Goal: Information Seeking & Learning: Learn about a topic

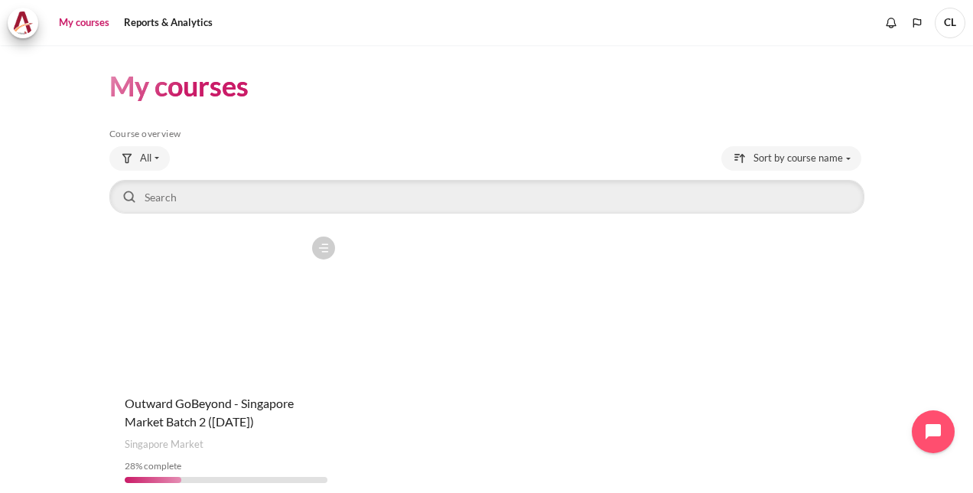
click at [266, 323] on figure "Content" at bounding box center [225, 305] width 233 height 153
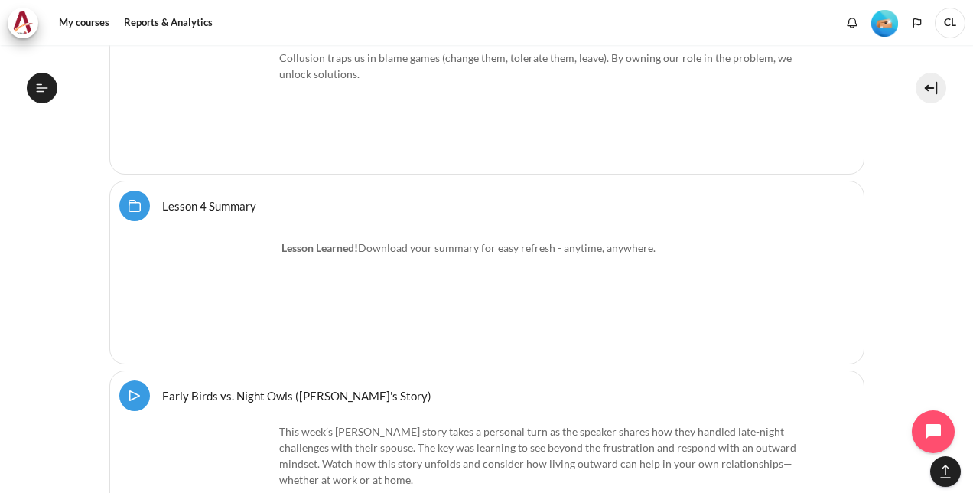
scroll to position [7006, 0]
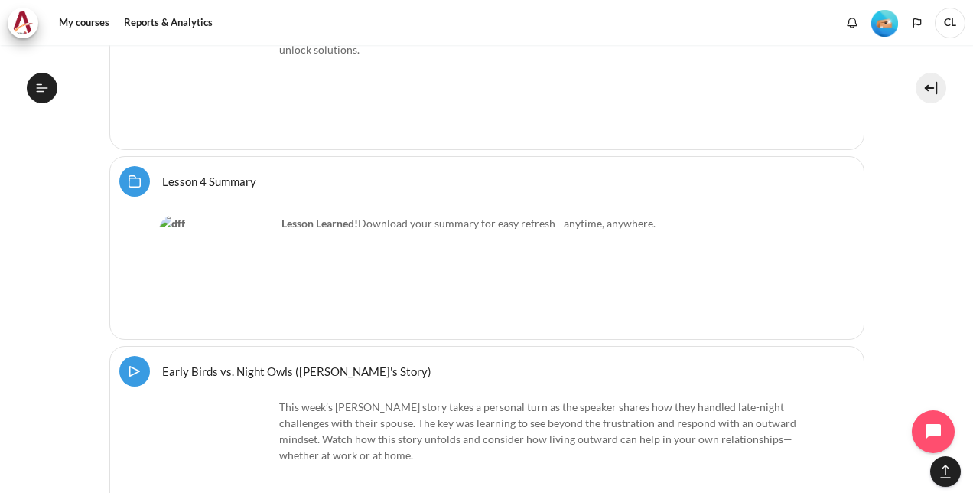
click at [162, 174] on link "Lesson 4 Summary Folder" at bounding box center [209, 181] width 94 height 15
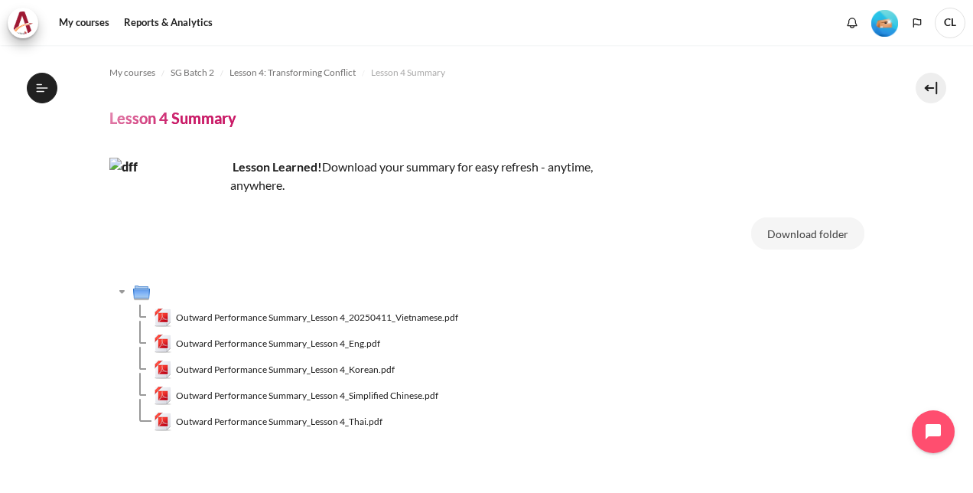
scroll to position [80, 0]
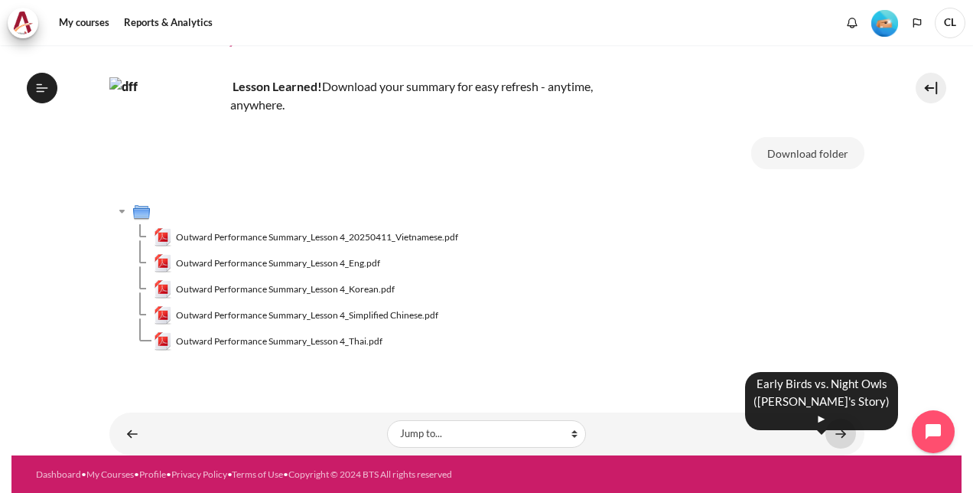
click at [828, 425] on link "Content" at bounding box center [841, 434] width 31 height 30
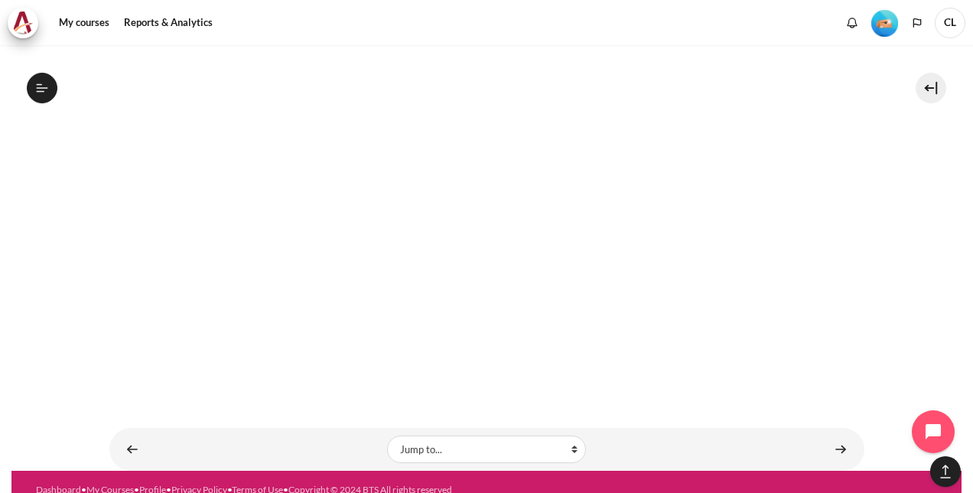
scroll to position [1188, 0]
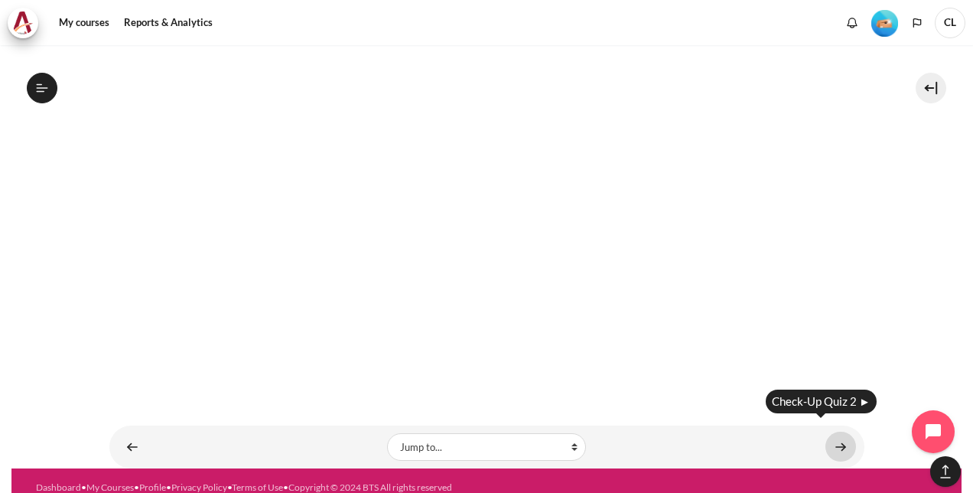
click at [834, 432] on link "Content" at bounding box center [841, 447] width 31 height 30
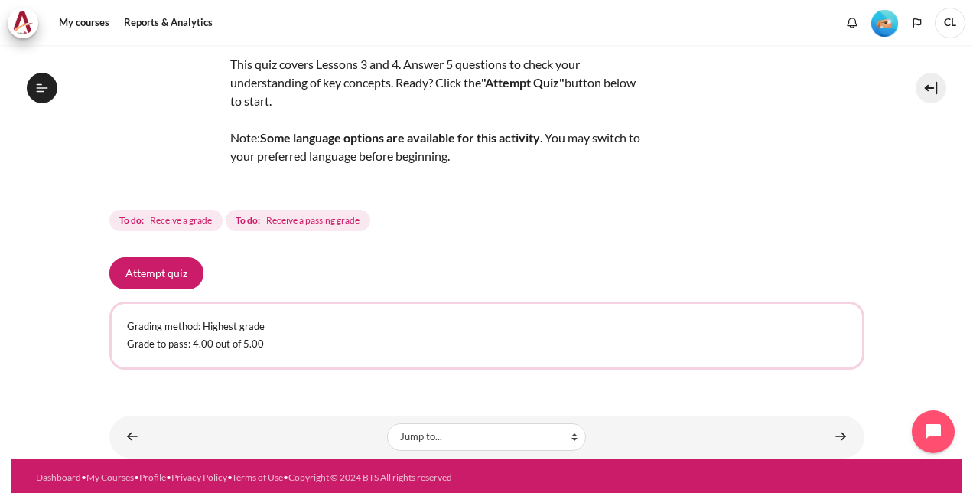
scroll to position [99, 0]
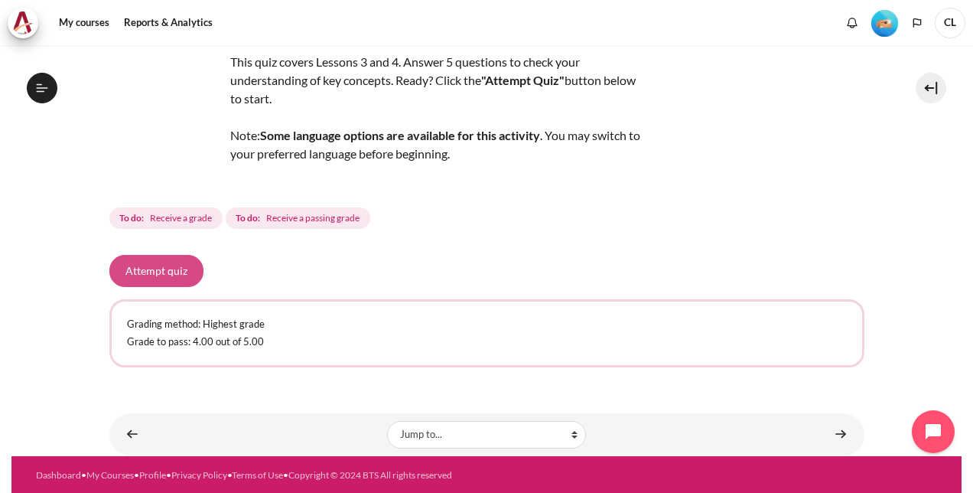
click at [139, 266] on button "Attempt quiz" at bounding box center [156, 271] width 94 height 32
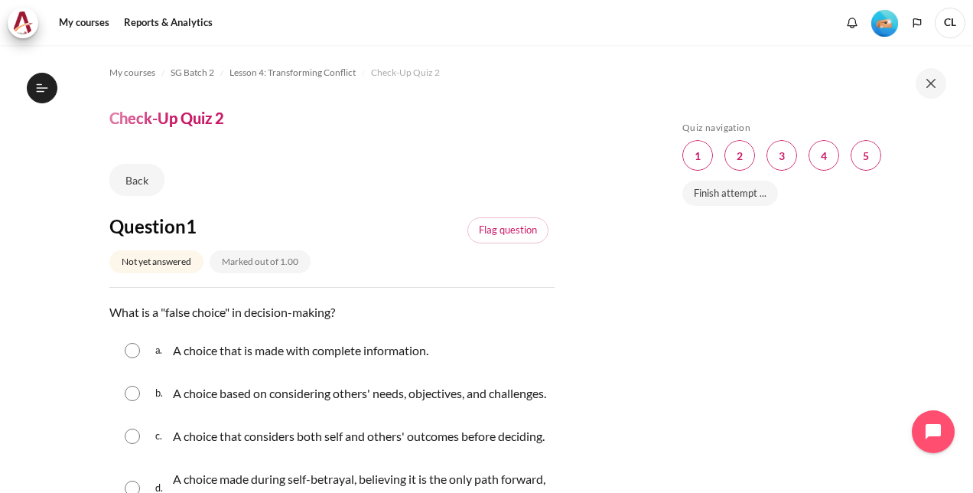
scroll to position [77, 0]
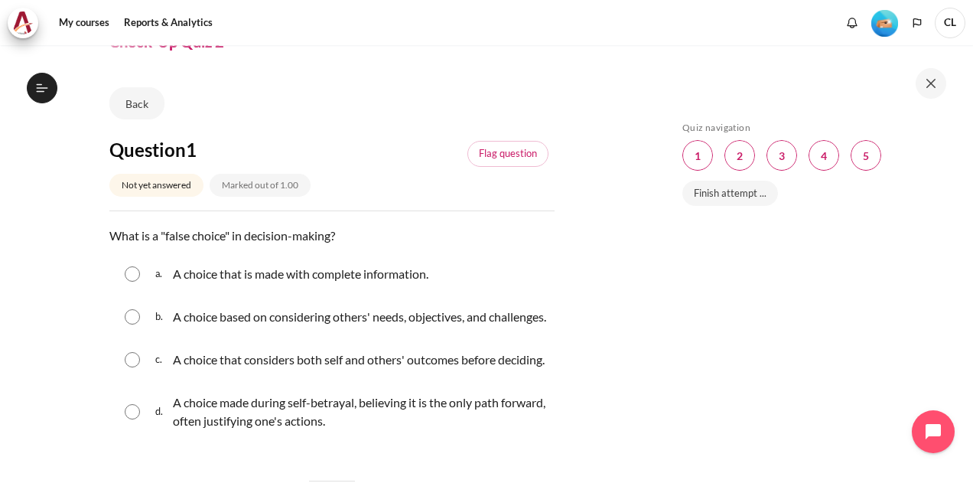
click at [129, 419] on input "Content" at bounding box center [132, 411] width 15 height 15
radio input "true"
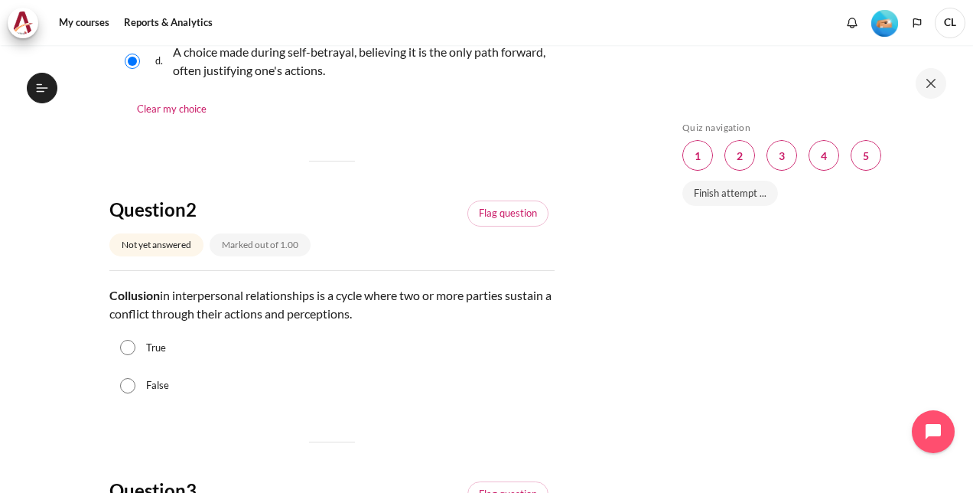
scroll to position [459, 0]
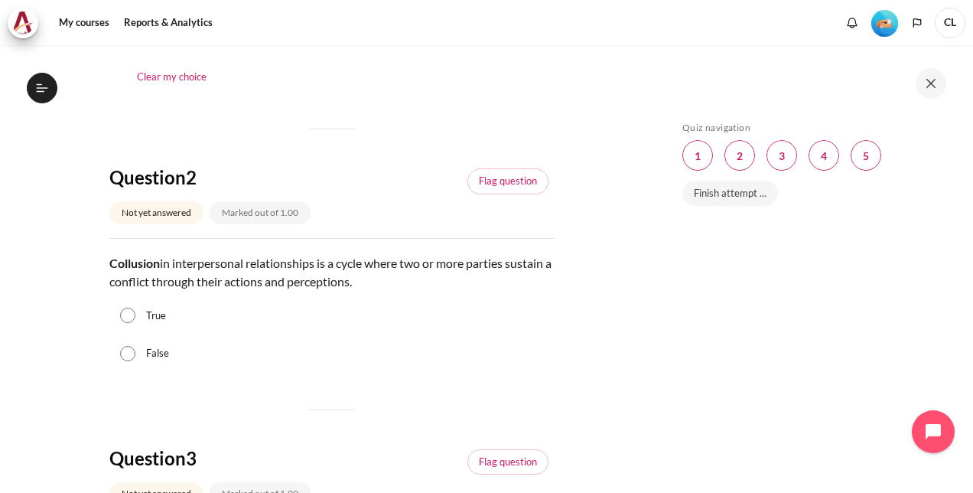
click at [127, 323] on input "True" at bounding box center [127, 315] width 15 height 15
radio input "true"
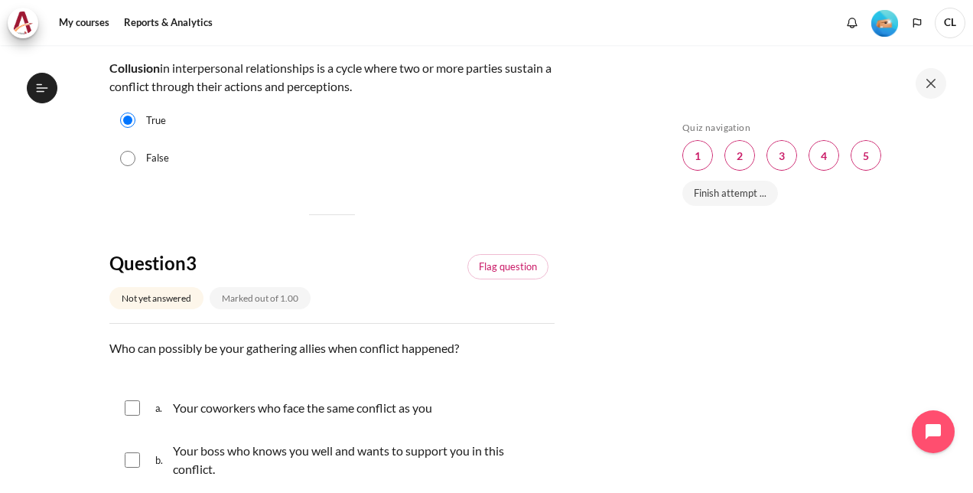
scroll to position [689, 0]
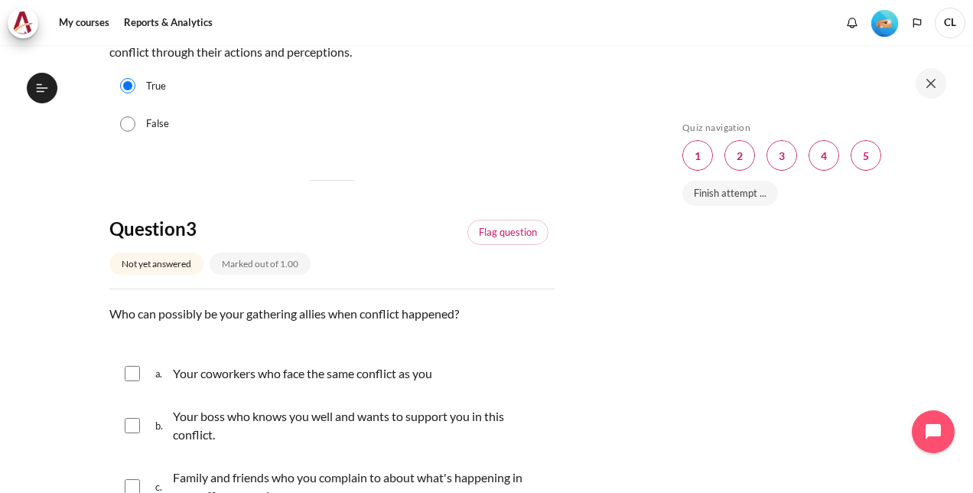
click at [135, 381] on input "Content" at bounding box center [132, 373] width 15 height 15
checkbox input "true"
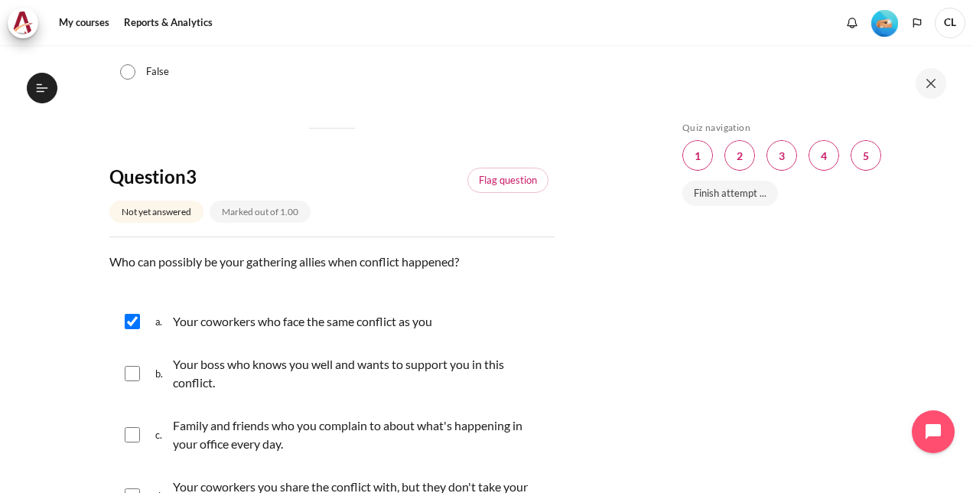
scroll to position [765, 0]
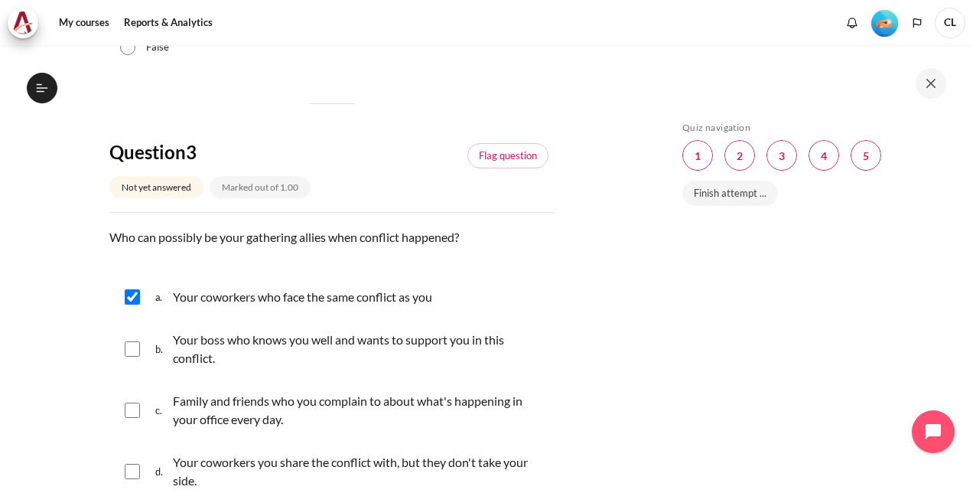
click at [136, 418] on input "Content" at bounding box center [132, 409] width 15 height 15
checkbox input "true"
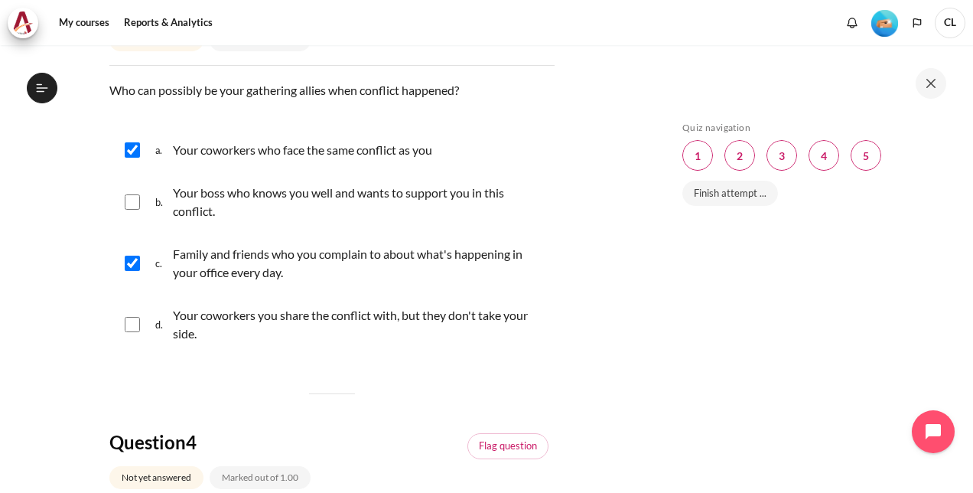
scroll to position [918, 0]
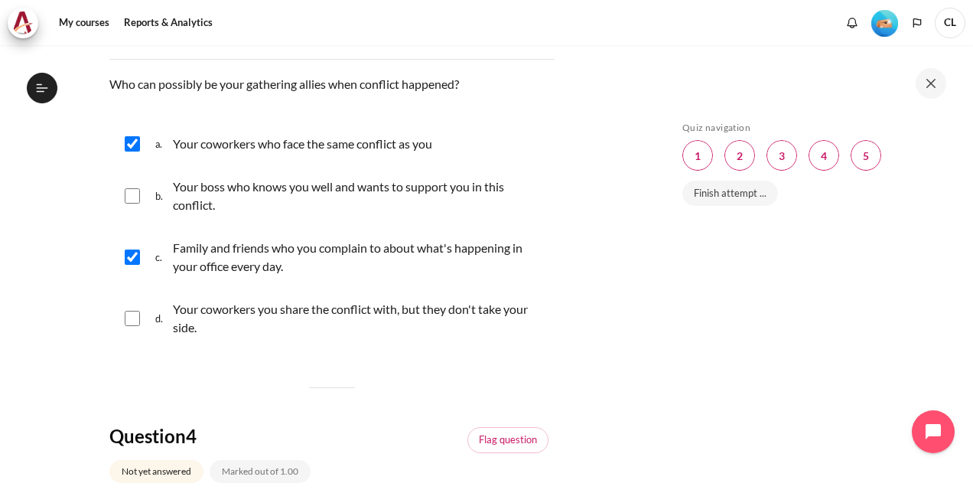
click at [137, 204] on input "Content" at bounding box center [132, 195] width 15 height 15
checkbox input "true"
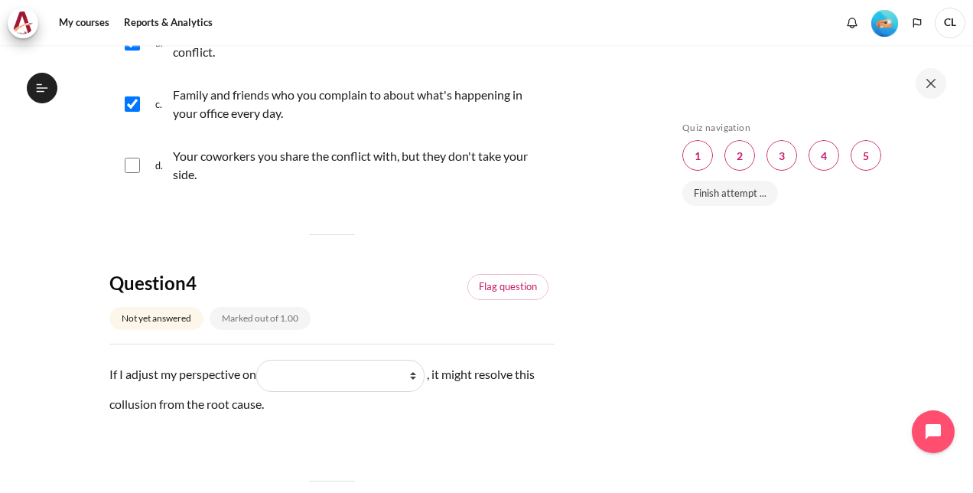
scroll to position [1148, 0]
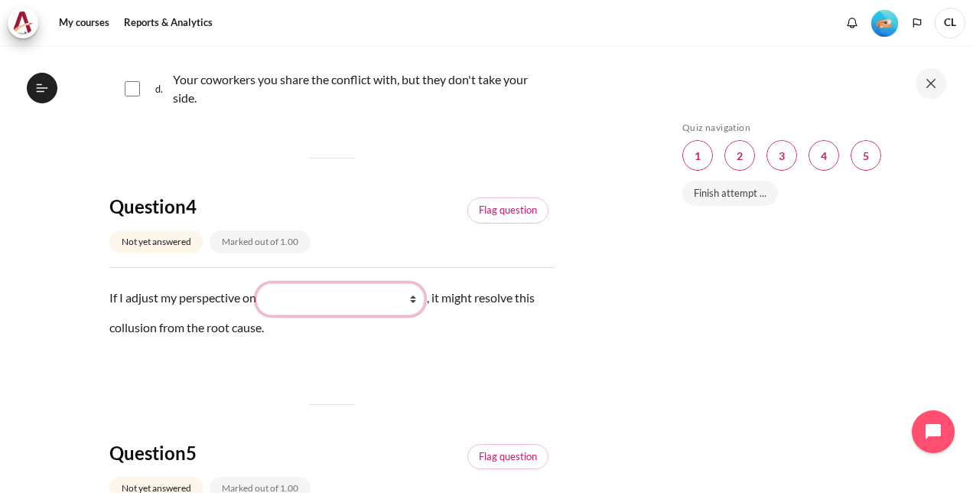
click at [418, 315] on select "What they do What I see and feel about what they do What I do What they see and…" at bounding box center [340, 299] width 168 height 32
select select "2"
click at [262, 315] on select "What they do What I see and feel about what they do What I do What they see and…" at bounding box center [340, 299] width 168 height 32
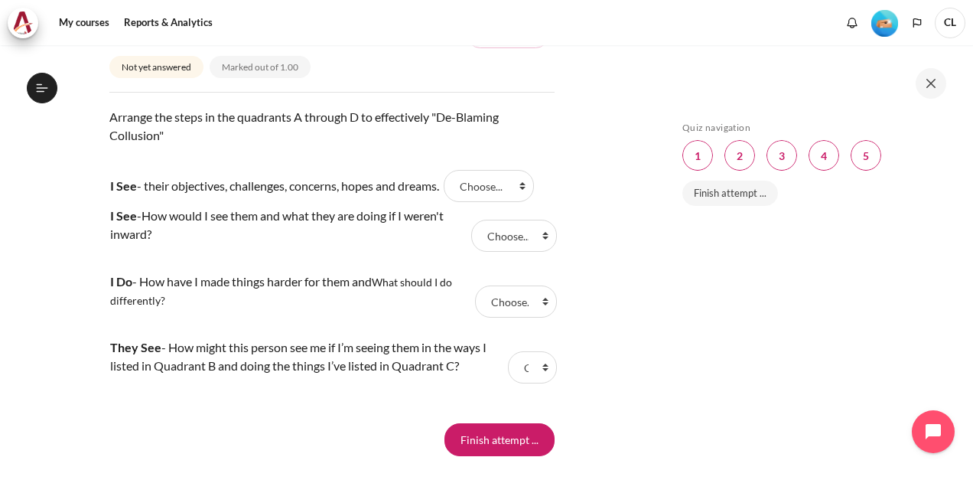
scroll to position [1607, 0]
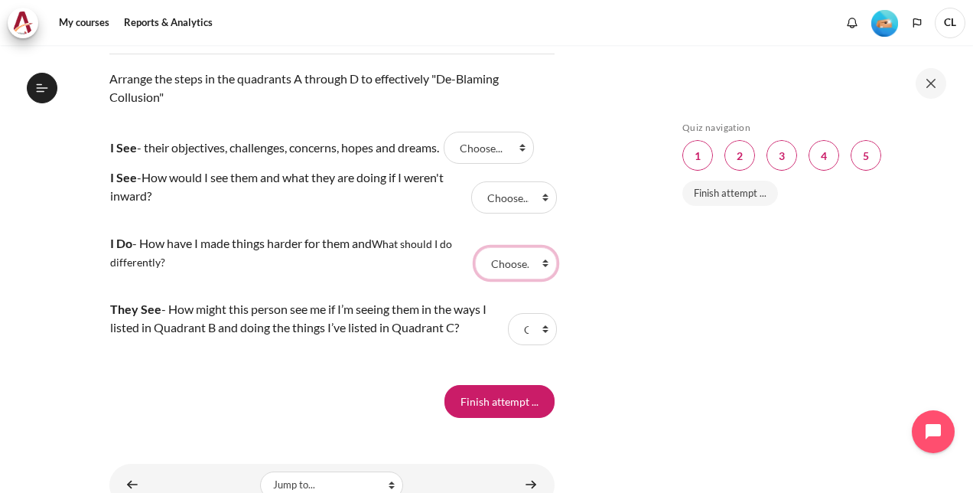
click at [519, 279] on select "Choose... B D A C" at bounding box center [516, 263] width 82 height 32
click at [500, 164] on select "Choose... B D A C" at bounding box center [489, 148] width 90 height 32
select select "3"
click at [452, 164] on select "Choose... B D A C" at bounding box center [489, 148] width 90 height 32
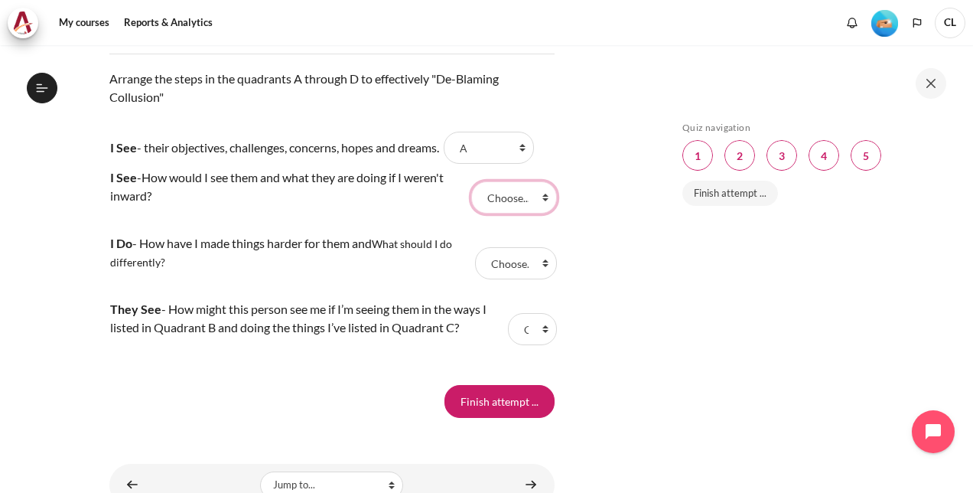
click at [514, 213] on select "Choose... B D A C" at bounding box center [514, 197] width 86 height 32
select select "1"
click at [471, 213] on select "Choose... B D A C" at bounding box center [514, 197] width 86 height 32
click at [523, 279] on select "Choose... B D A C" at bounding box center [516, 263] width 82 height 32
select select "4"
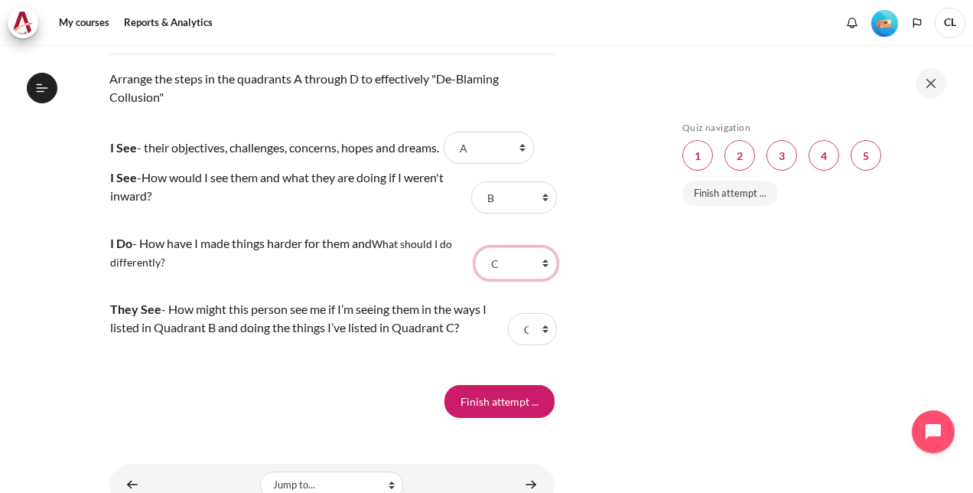
click at [475, 279] on select "Choose... B D A C" at bounding box center [516, 263] width 82 height 32
click at [512, 362] on tr "They See - How might this person see me if I’m seeing them in the ways I listed…" at bounding box center [331, 329] width 445 height 66
click at [517, 345] on select "Choose... B D A C" at bounding box center [532, 329] width 49 height 32
select select "2"
click at [508, 345] on select "Choose... B D A C" at bounding box center [532, 329] width 49 height 32
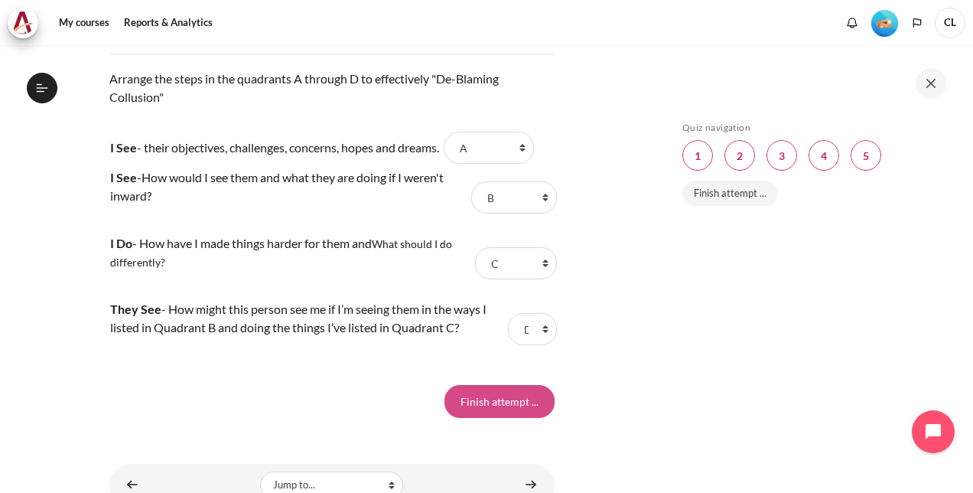
click at [505, 417] on input "Finish attempt ..." at bounding box center [500, 401] width 110 height 32
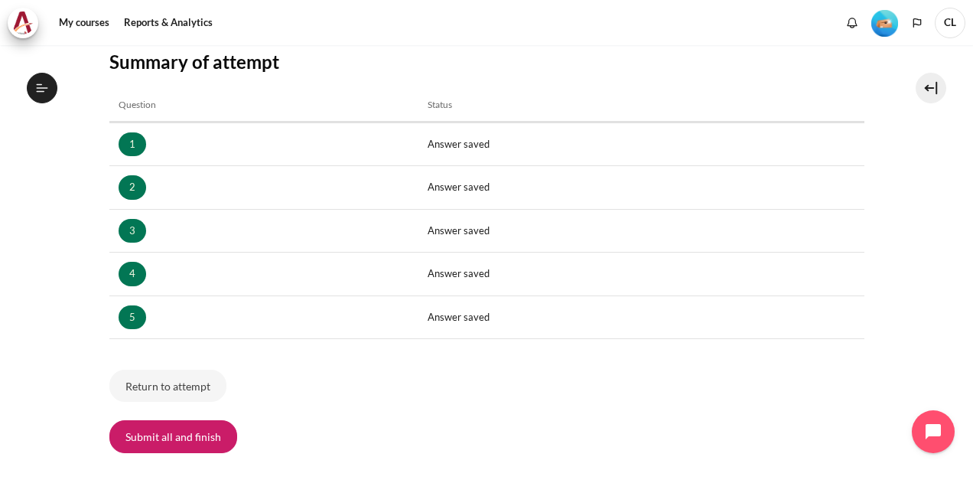
scroll to position [230, 0]
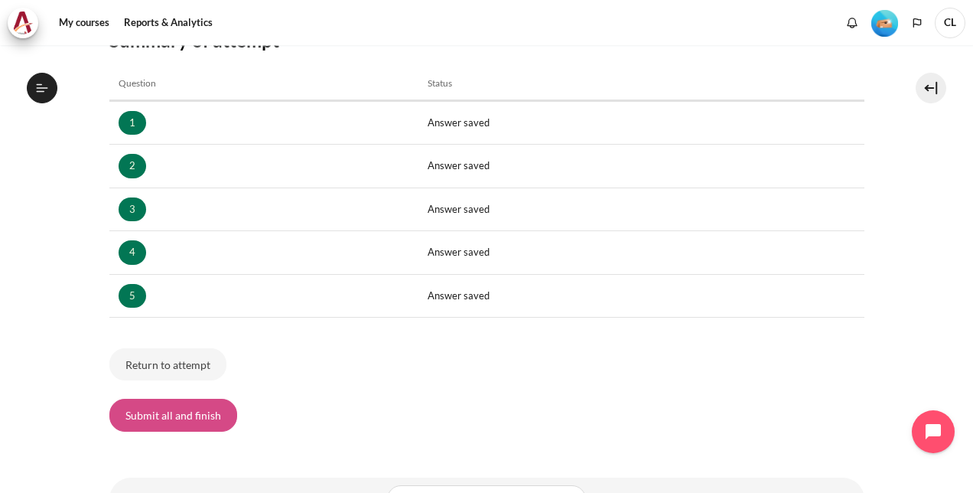
click at [173, 418] on button "Submit all and finish" at bounding box center [173, 415] width 128 height 32
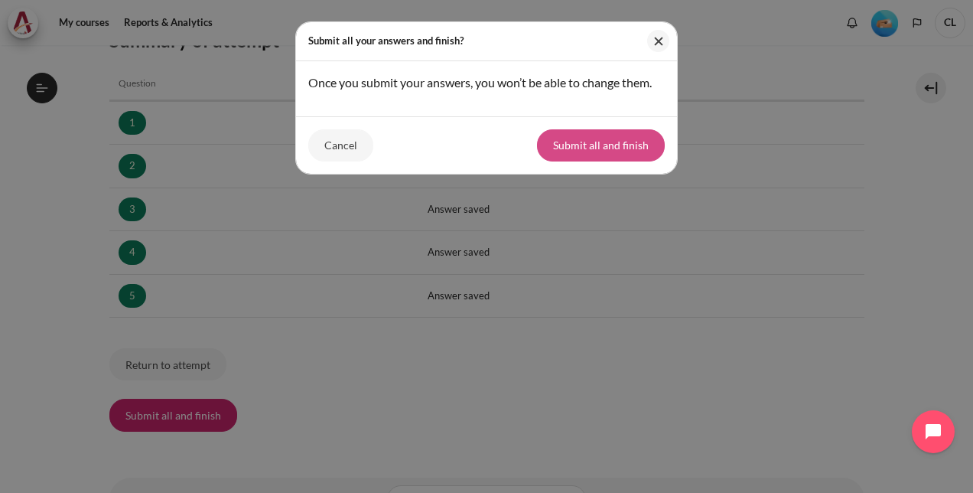
click at [578, 140] on button "Submit all and finish" at bounding box center [601, 145] width 128 height 32
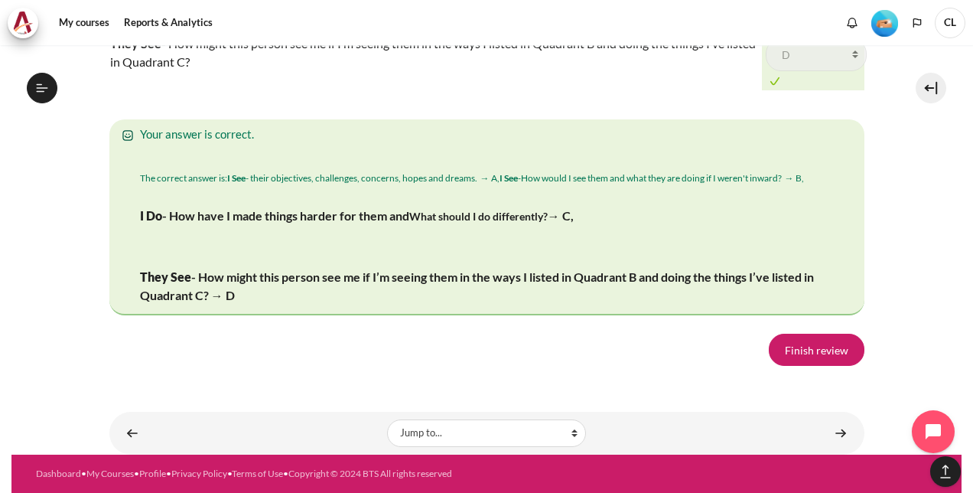
scroll to position [2713, 0]
click at [798, 354] on link "Finish review" at bounding box center [817, 350] width 96 height 32
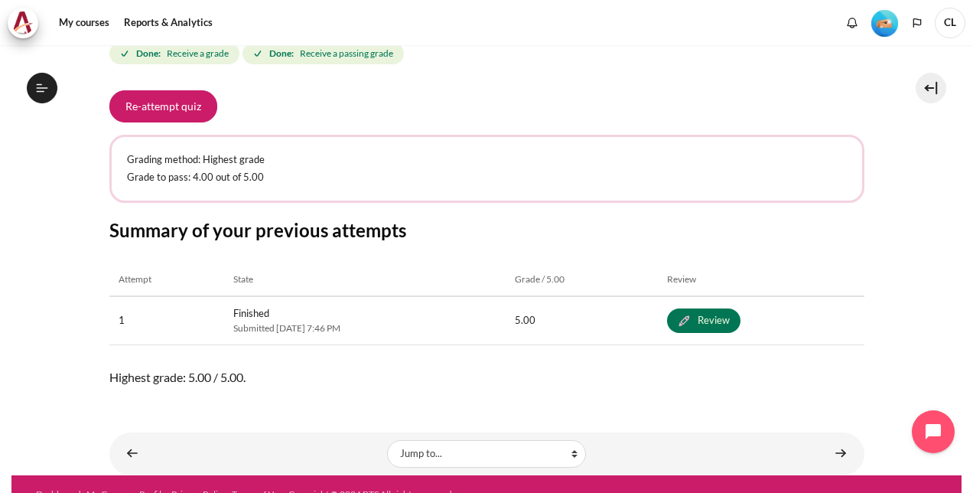
scroll to position [282, 0]
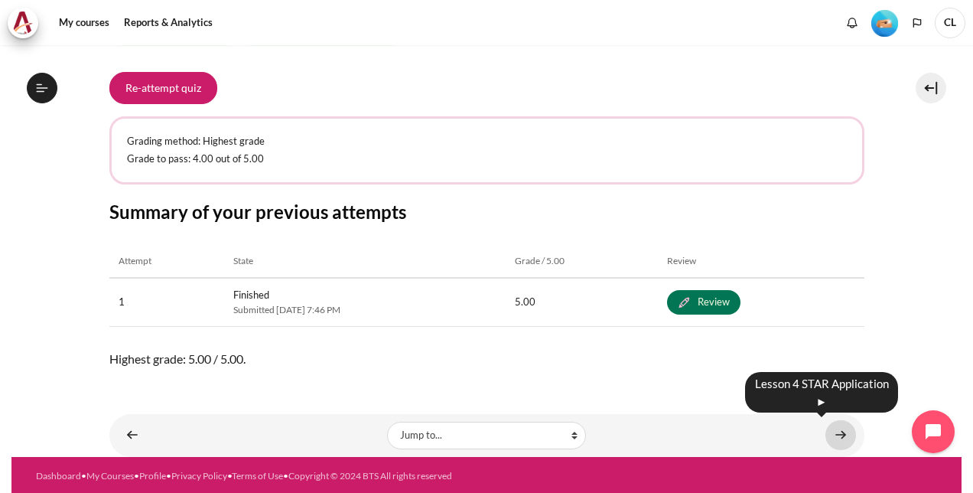
click at [836, 431] on link "Content" at bounding box center [841, 435] width 31 height 30
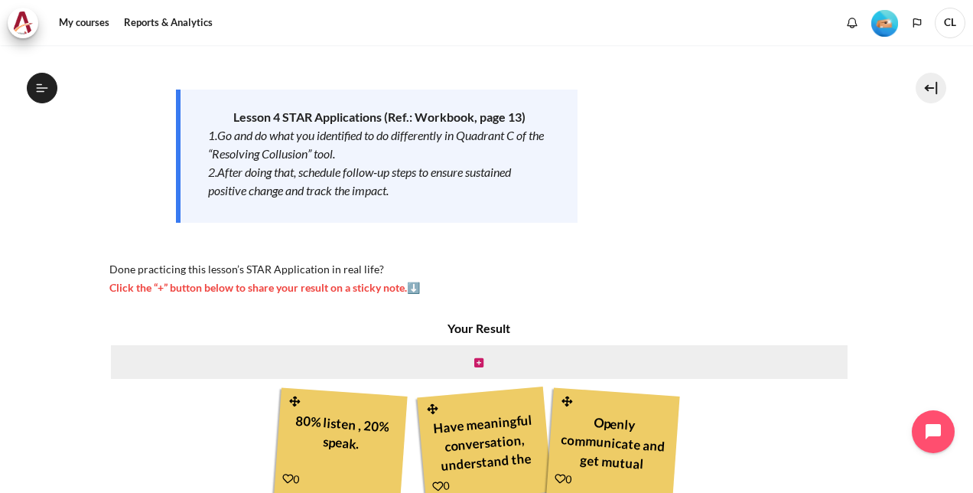
scroll to position [230, 0]
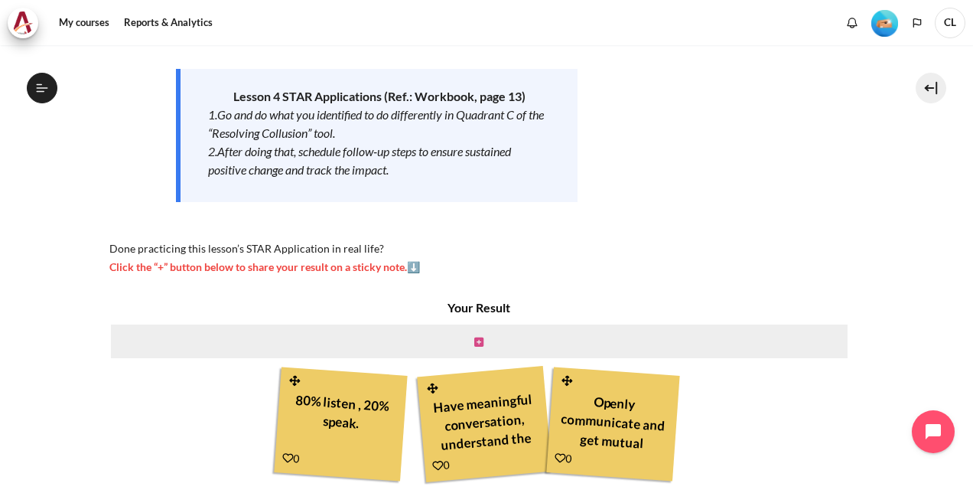
click at [477, 340] on icon "Content" at bounding box center [478, 342] width 9 height 11
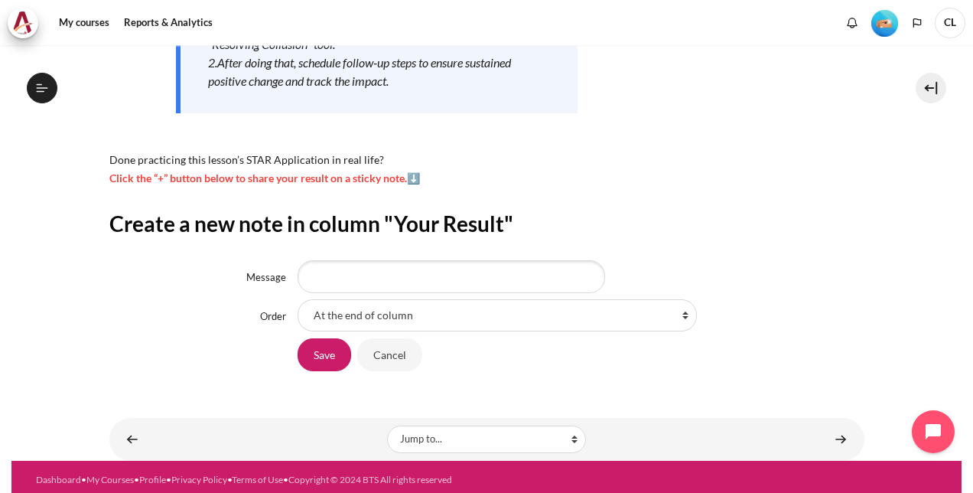
scroll to position [324, 0]
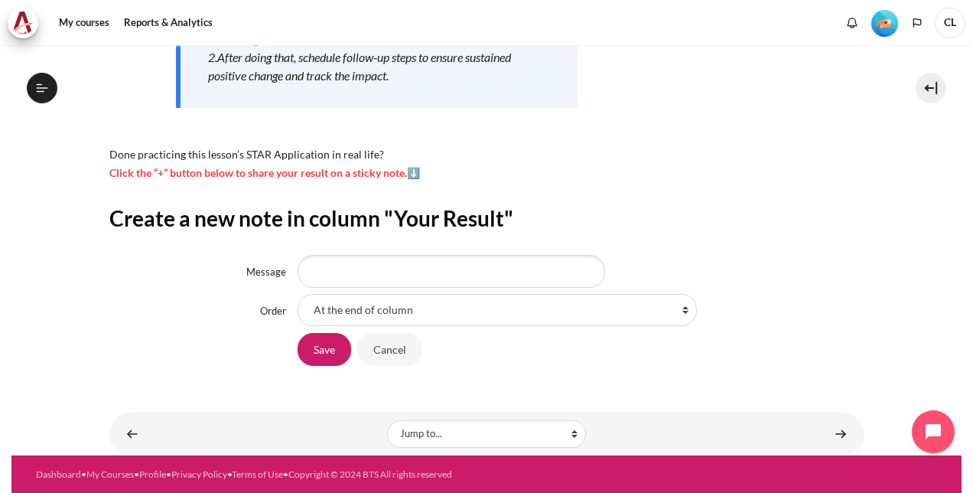
click at [412, 172] on span "Click the “+” button below to share your result on a sticky note.⬇️" at bounding box center [264, 172] width 311 height 13
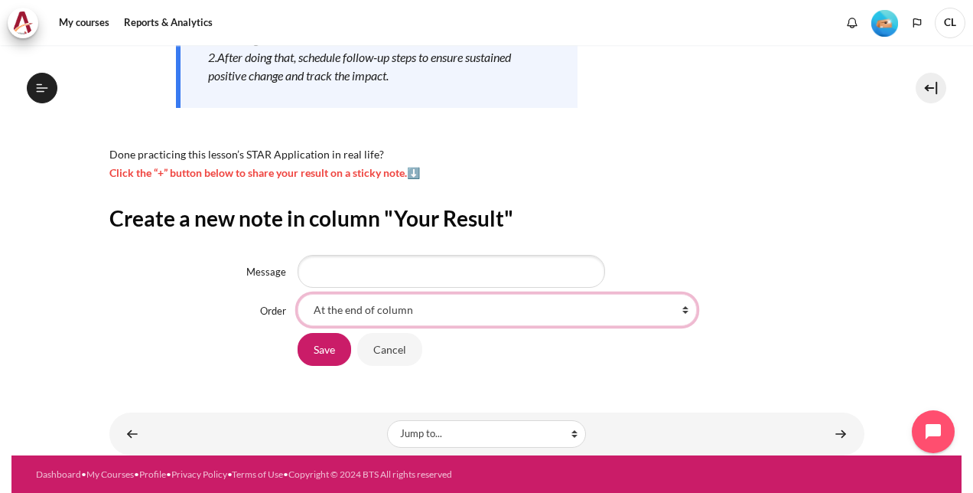
click at [474, 304] on select "At the end of column First place in column After '80% listen , 20% speak. ' Aft…" at bounding box center [497, 310] width 399 height 32
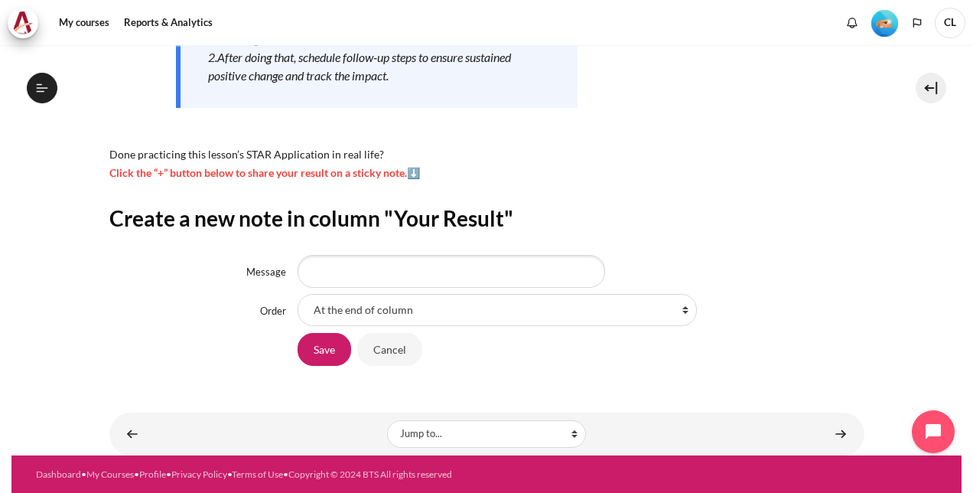
click at [637, 233] on div "Create a new note in column "Your Result" Message Order At the end of column Fi…" at bounding box center [486, 285] width 755 height 162
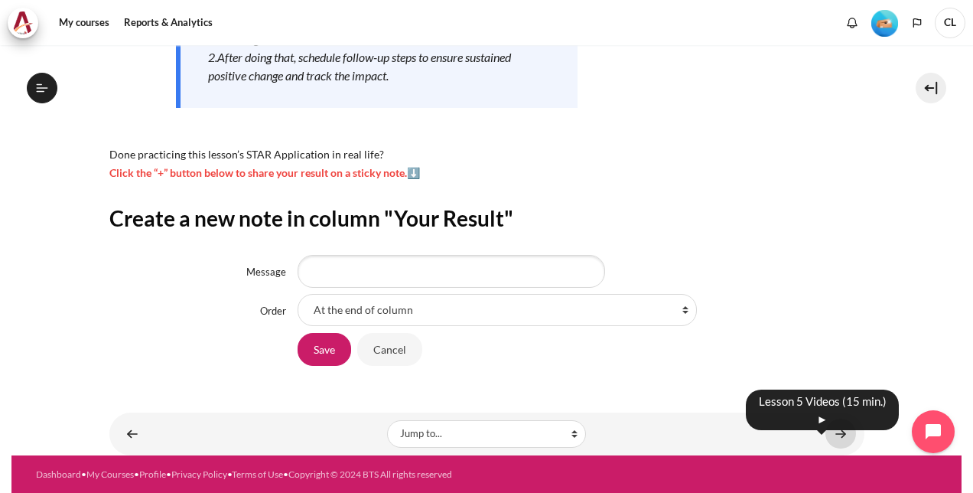
click at [826, 433] on link "Content" at bounding box center [841, 434] width 31 height 30
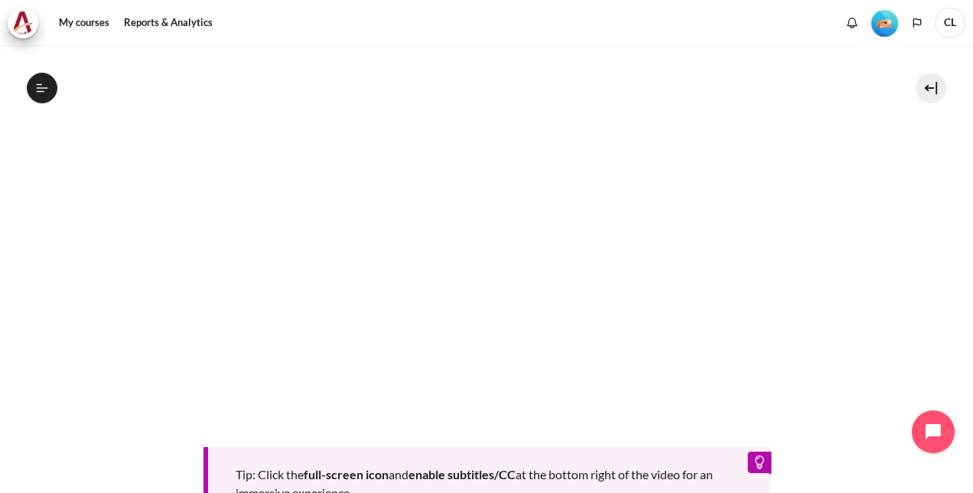
scroll to position [383, 0]
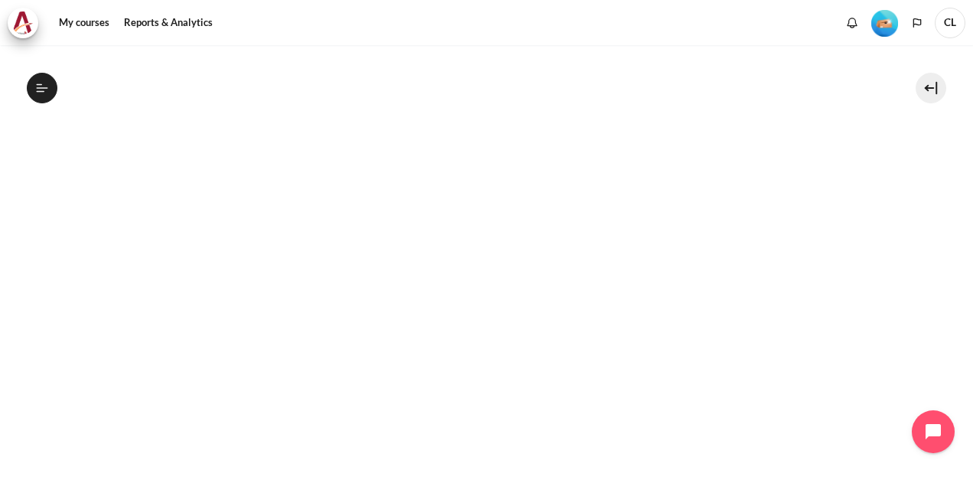
click at [83, 131] on section "My courses SG Batch 2 Lesson 5: Turning My Job Outward Lesson 5 Videos (15 min.…" at bounding box center [486, 232] width 950 height 1139
click at [911, 138] on section "My courses SG Batch 2 Lesson 5: Turning My Job Outward Lesson 5 Videos (15 min.…" at bounding box center [486, 232] width 950 height 1139
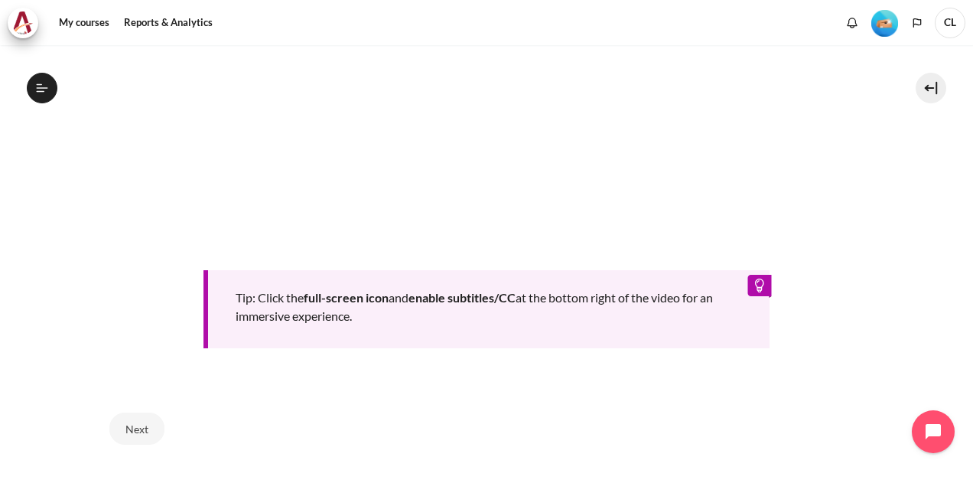
scroll to position [725, 0]
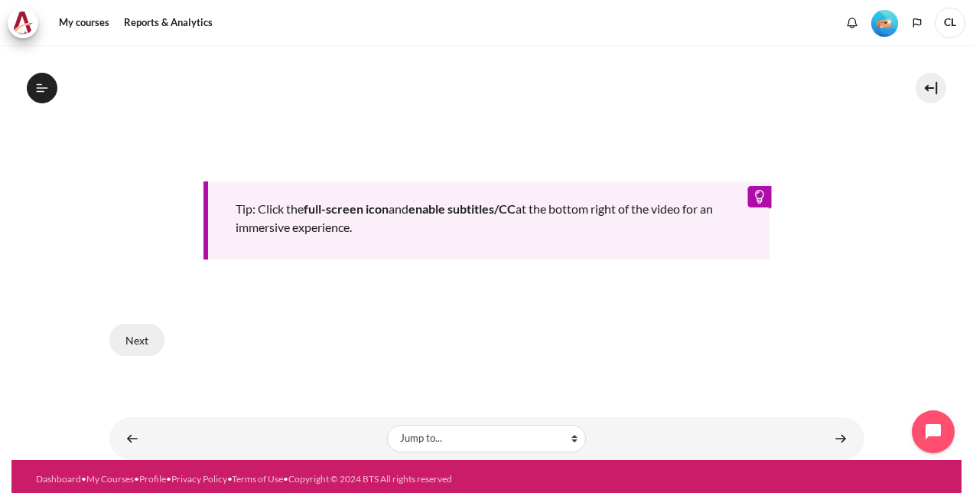
click at [142, 343] on button "Next" at bounding box center [136, 340] width 55 height 32
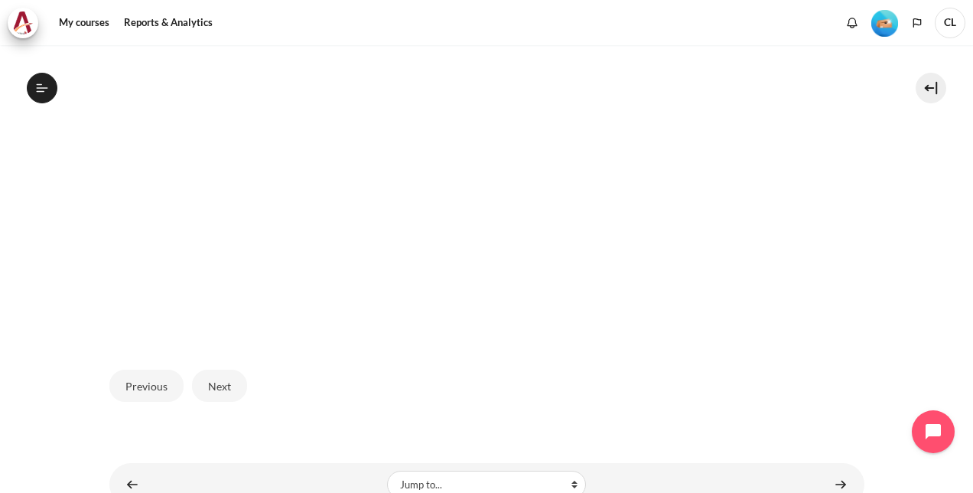
scroll to position [520, 0]
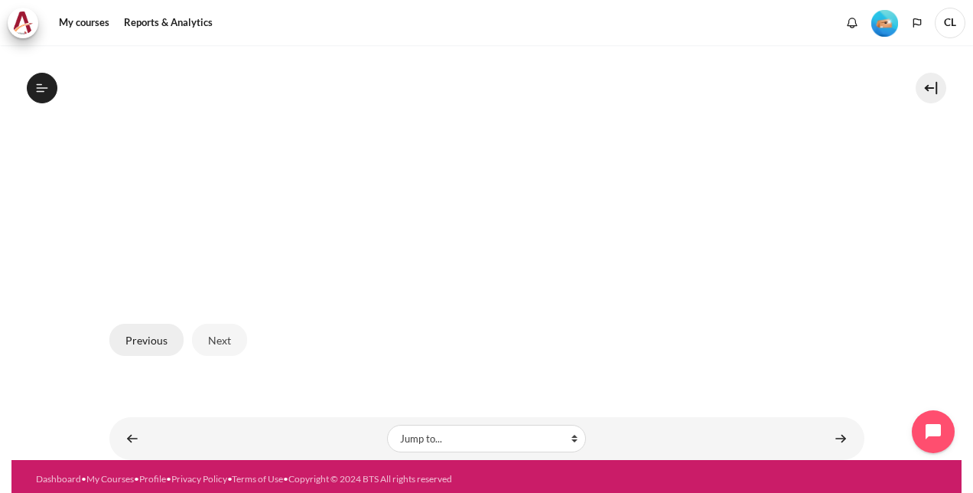
click at [152, 335] on button "Previous" at bounding box center [146, 340] width 74 height 32
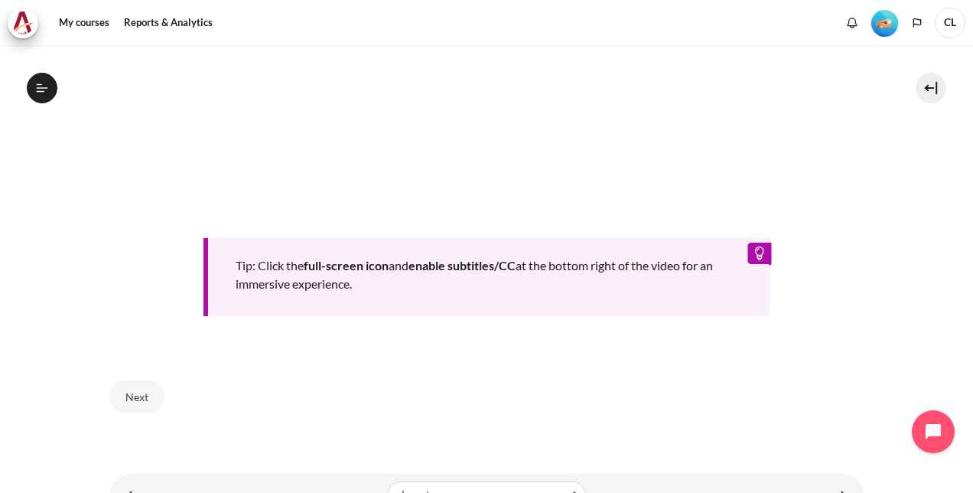
scroll to position [648, 0]
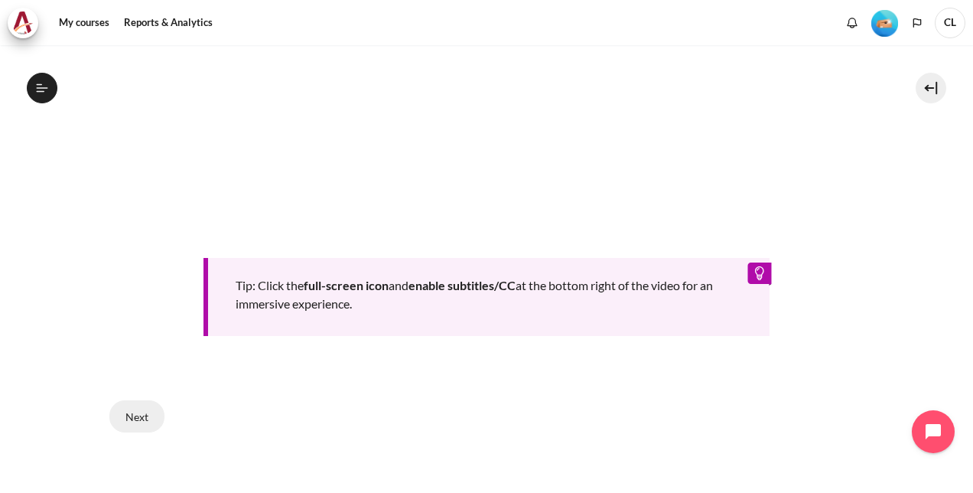
click at [141, 408] on button "Next" at bounding box center [136, 416] width 55 height 32
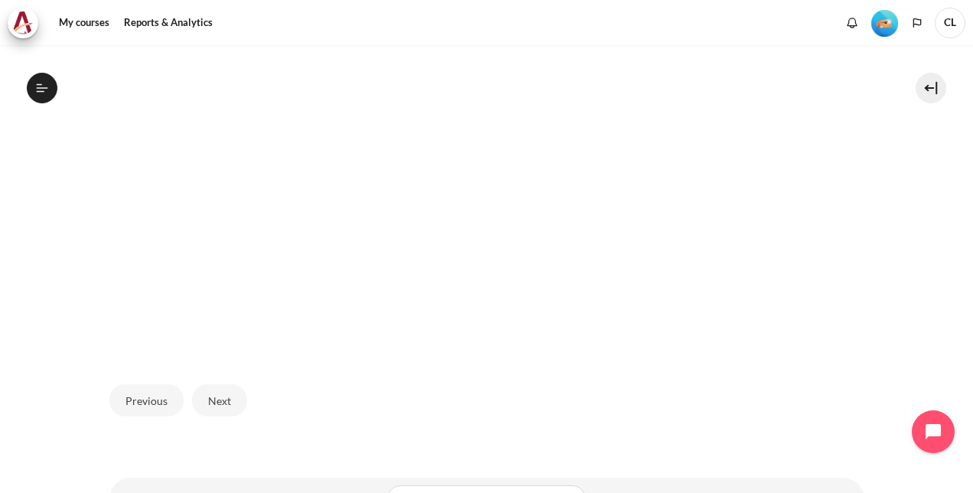
scroll to position [520, 0]
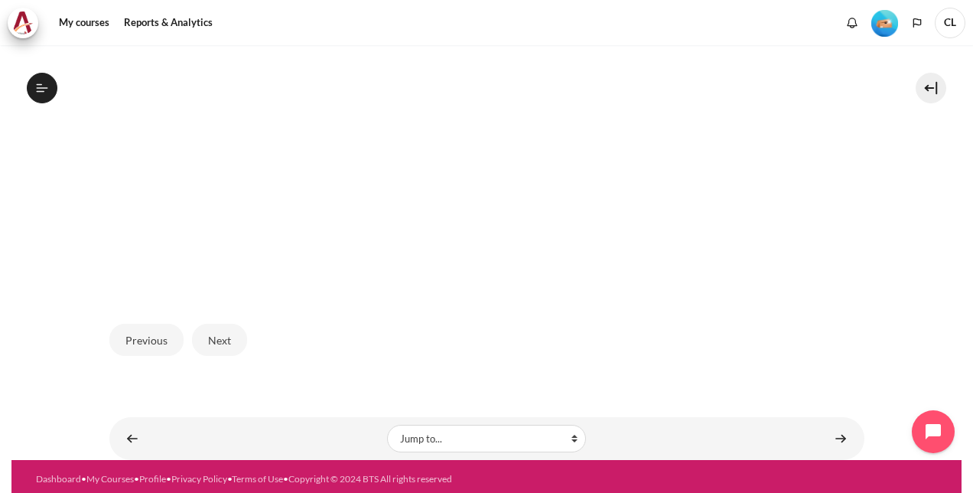
click at [730, 136] on img "Content" at bounding box center [486, 81] width 755 height 425
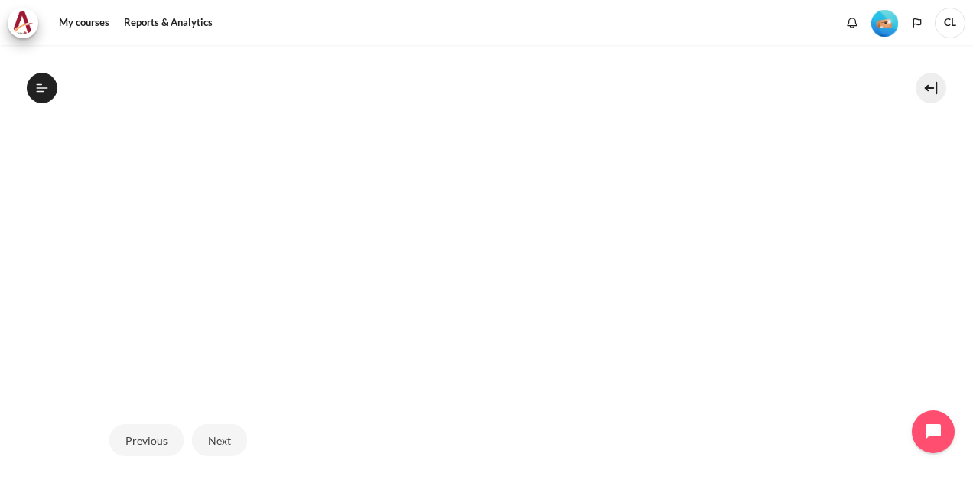
scroll to position [444, 0]
click at [205, 411] on button "Next" at bounding box center [219, 415] width 55 height 32
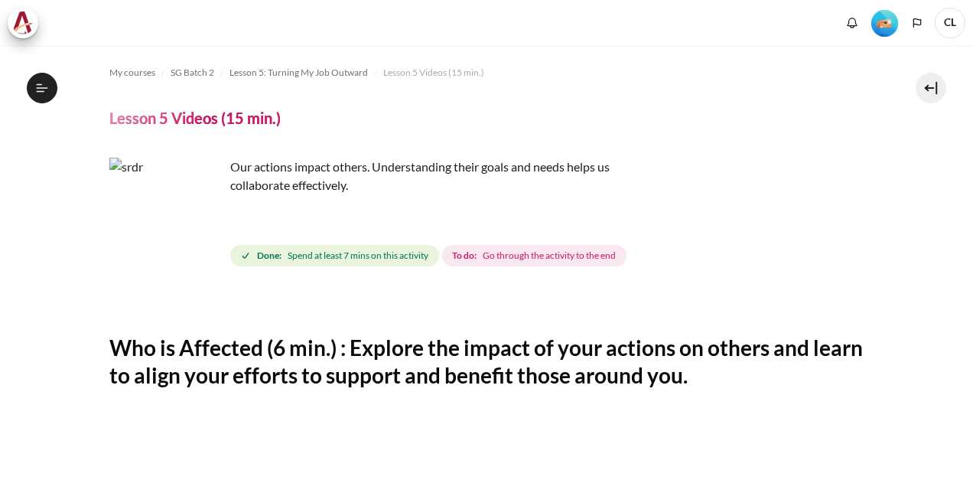
drag, startPoint x: 321, startPoint y: 339, endPoint x: 324, endPoint y: 349, distance: 10.4
drag, startPoint x: 324, startPoint y: 349, endPoint x: 263, endPoint y: 363, distance: 62.7
click at [263, 363] on h2 "Who is Affected (6 min.) : Explore the impact of your actions on others and lea…" at bounding box center [486, 362] width 755 height 56
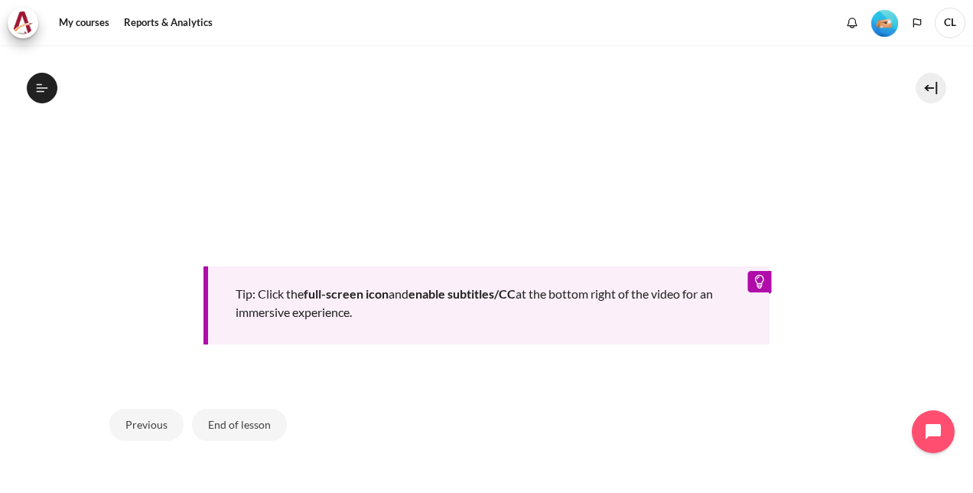
scroll to position [697, 0]
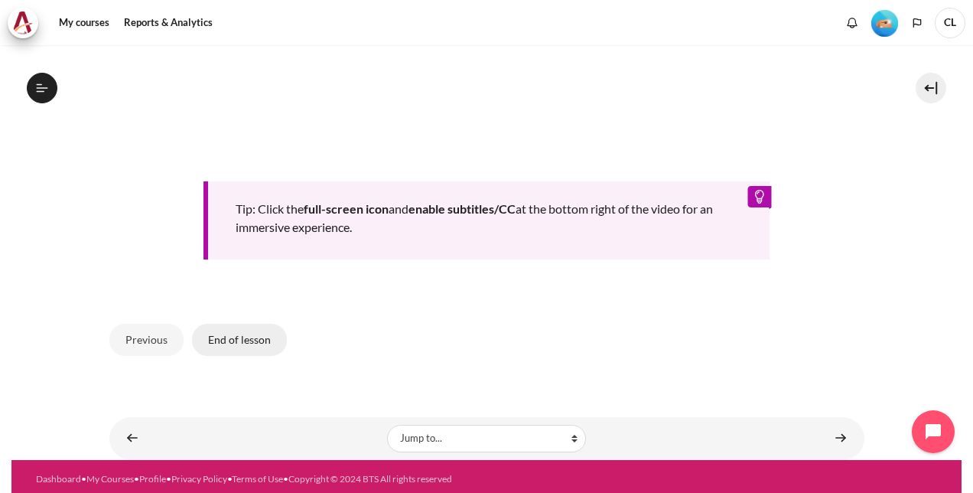
click at [221, 336] on button "End of lesson" at bounding box center [239, 340] width 95 height 32
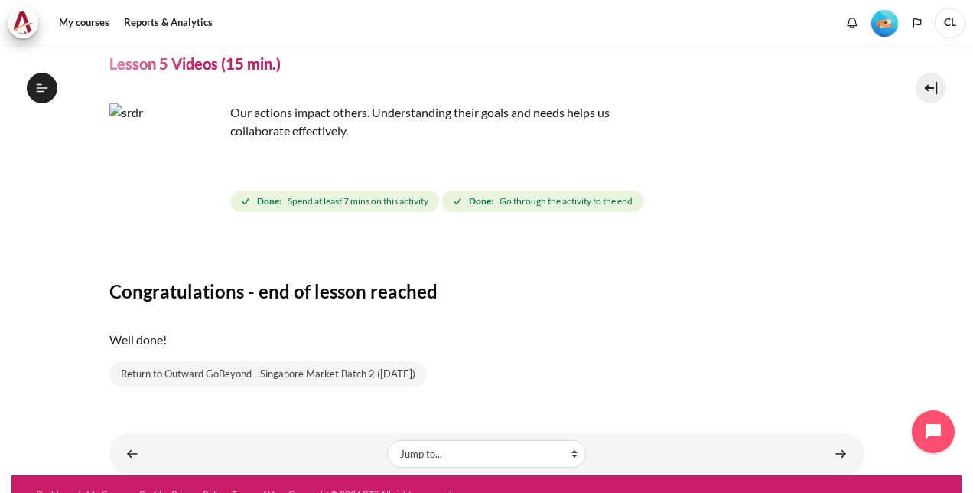
scroll to position [74, 0]
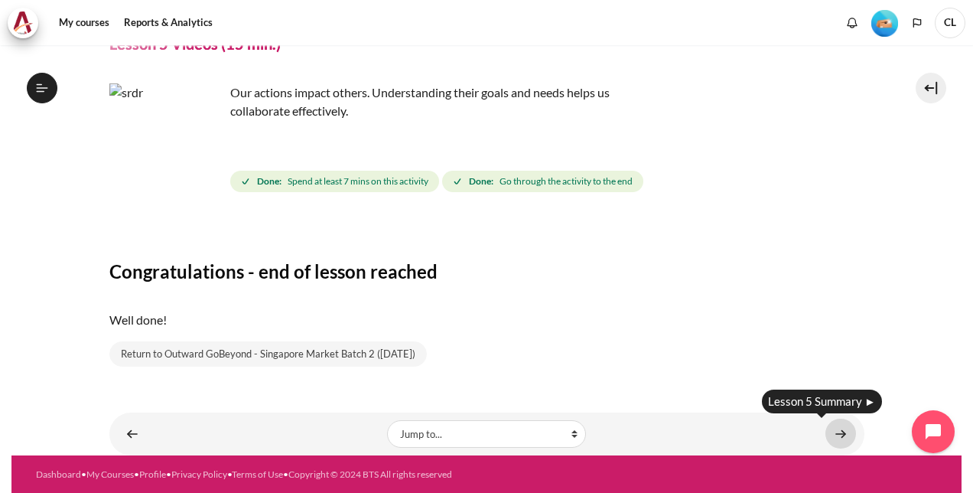
click at [836, 432] on link "Content" at bounding box center [841, 434] width 31 height 30
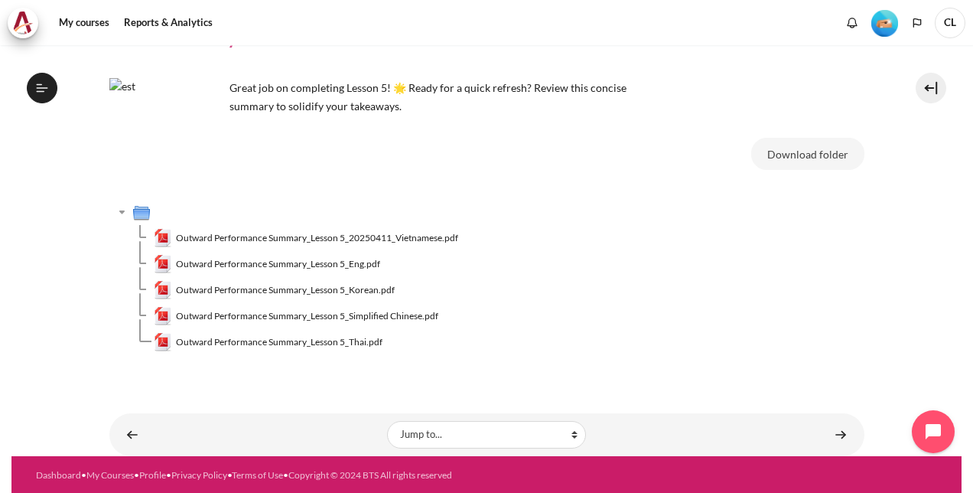
scroll to position [80, 0]
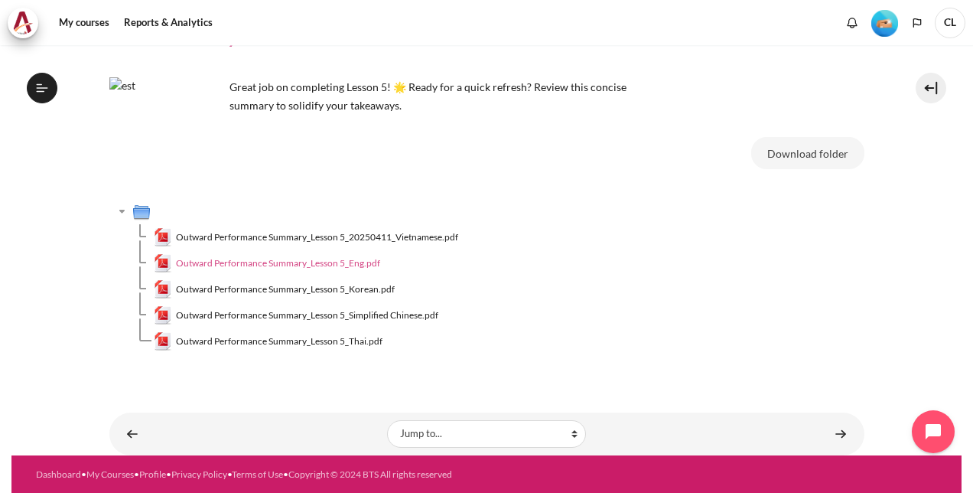
click at [329, 265] on span "Outward Performance Summary_Lesson 5_Eng.pdf" at bounding box center [278, 263] width 204 height 14
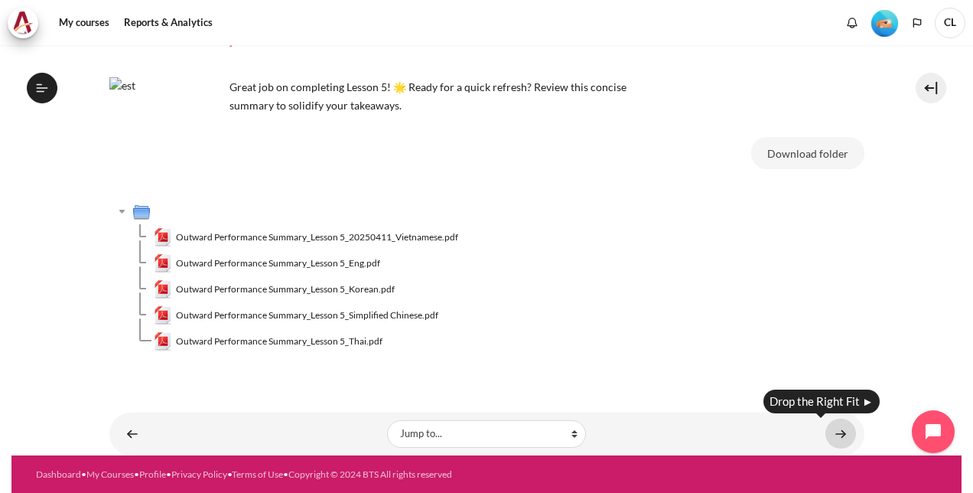
click at [839, 432] on link "Content" at bounding box center [841, 434] width 31 height 30
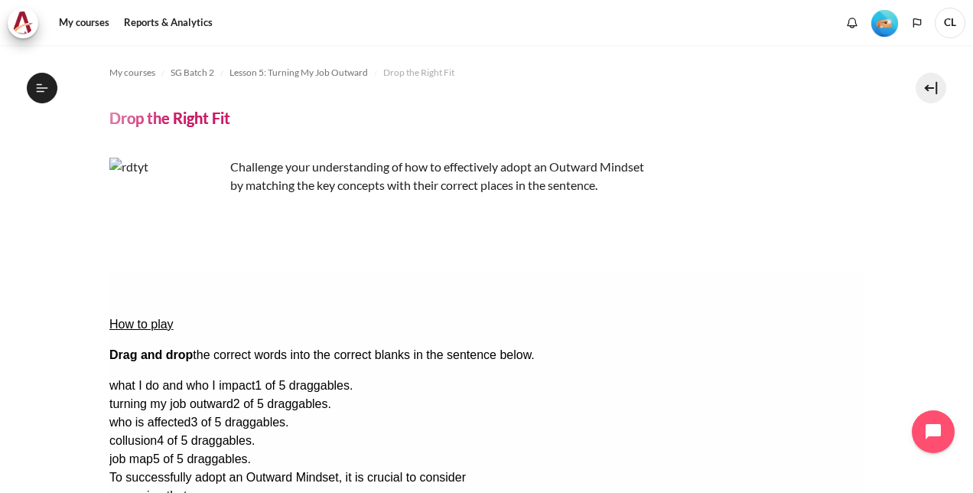
click at [715, 450] on div "job map 5 of 5 draggables." at bounding box center [486, 459] width 755 height 18
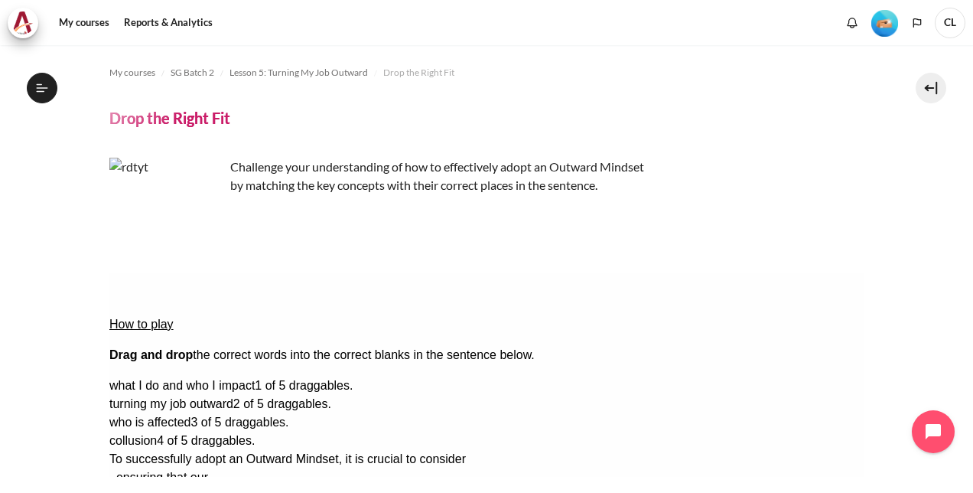
click at [254, 379] on span "what I do and who I impact" at bounding box center [181, 385] width 145 height 13
click at [702, 395] on div "turning my job outward 2 of 5 draggables." at bounding box center [486, 404] width 755 height 18
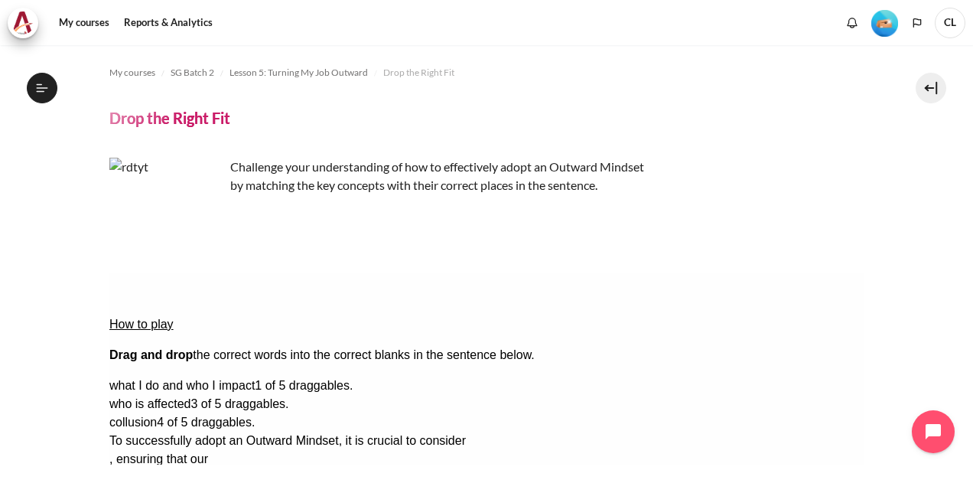
click at [725, 395] on div "who is affected 3 of 5 draggables." at bounding box center [486, 404] width 755 height 18
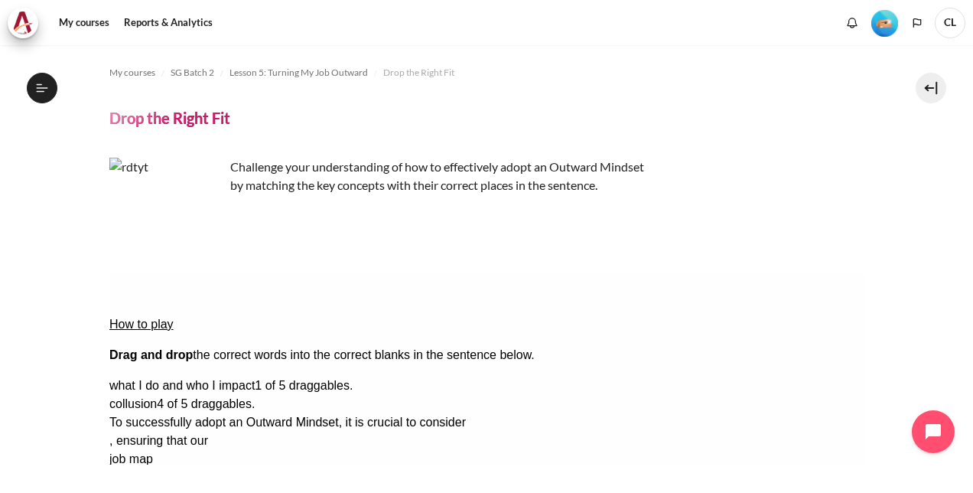
click at [254, 379] on span "what I do and who I impact" at bounding box center [181, 385] width 145 height 13
click at [230, 432] on div "Drop Zone 1. Drop Zone 1 is empty." at bounding box center [170, 432] width 122 height 0
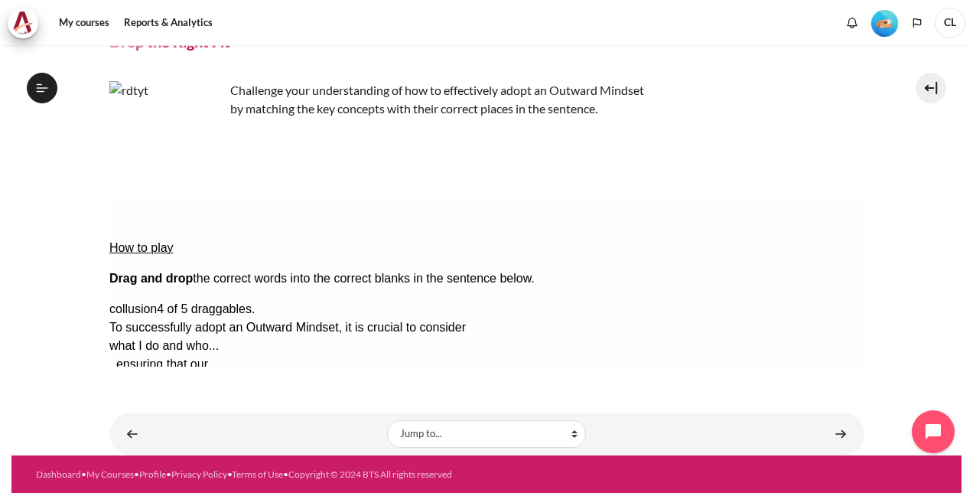
click at [150, 485] on button "Check Check the answers. The responses will be marked as correct, incorrect, or…" at bounding box center [129, 493] width 41 height 16
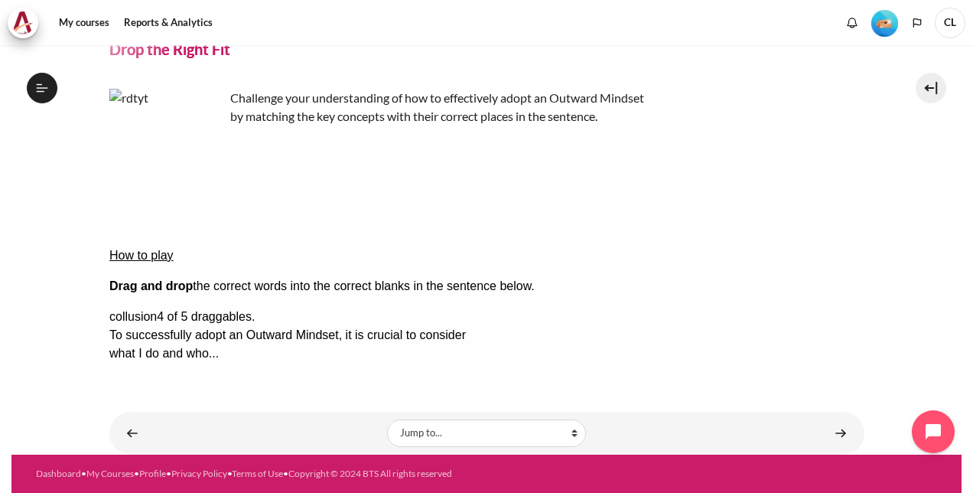
scroll to position [77, 0]
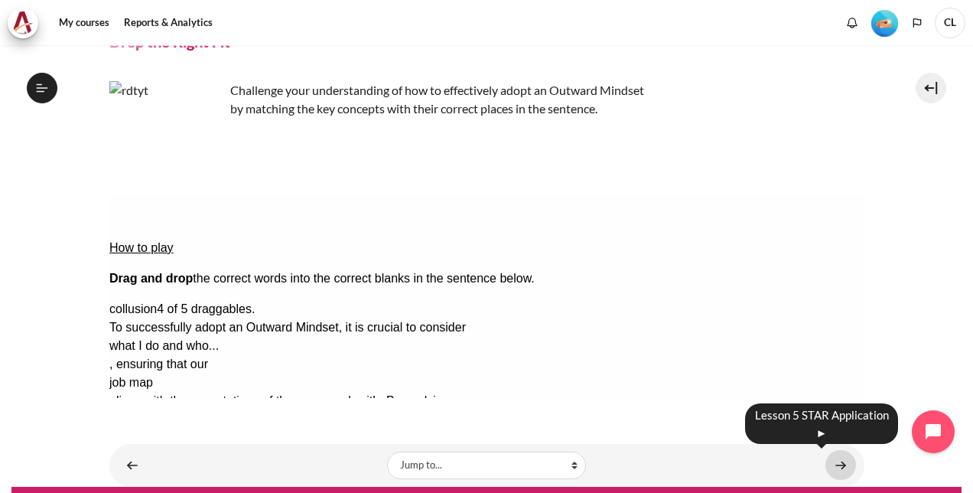
click at [837, 465] on link "Content" at bounding box center [841, 465] width 31 height 30
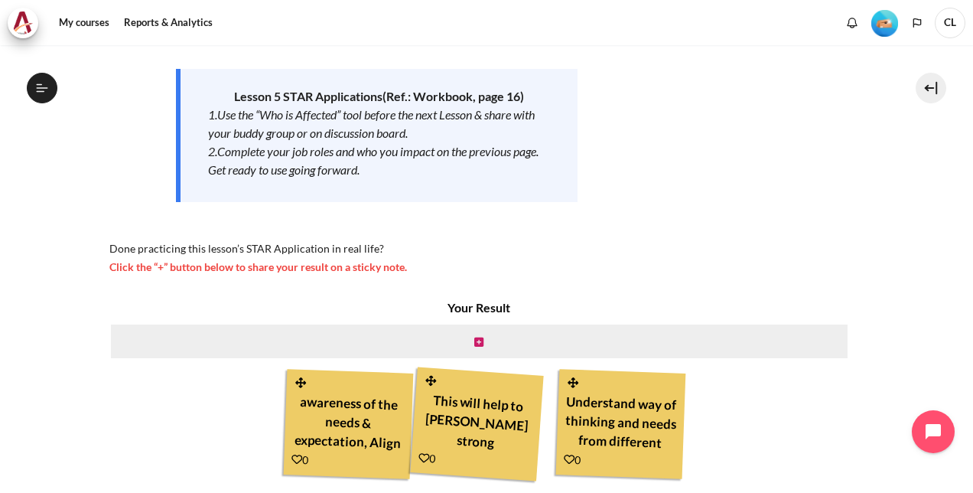
scroll to position [306, 0]
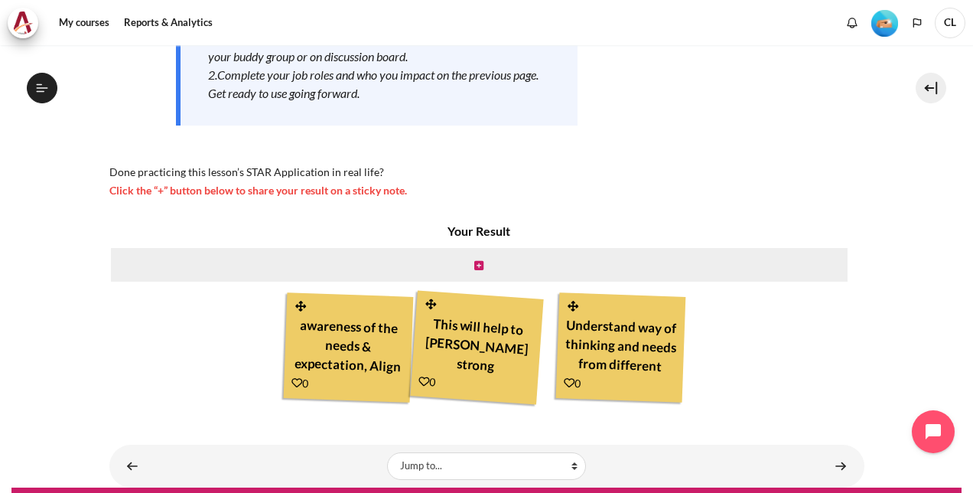
click at [372, 339] on div "awareness of the needs & expectation, Align" at bounding box center [348, 344] width 113 height 67
click at [429, 346] on div "This will help to [PERSON_NAME] strong collaboration between inter-departments" at bounding box center [477, 344] width 115 height 71
click at [592, 360] on div "Understand way of thinking and needs from different functions" at bounding box center [621, 344] width 113 height 67
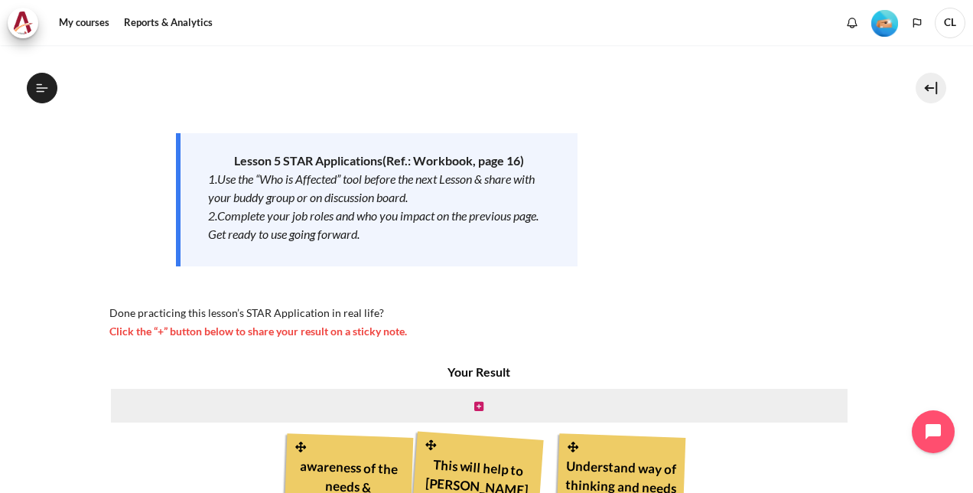
scroll to position [33, 0]
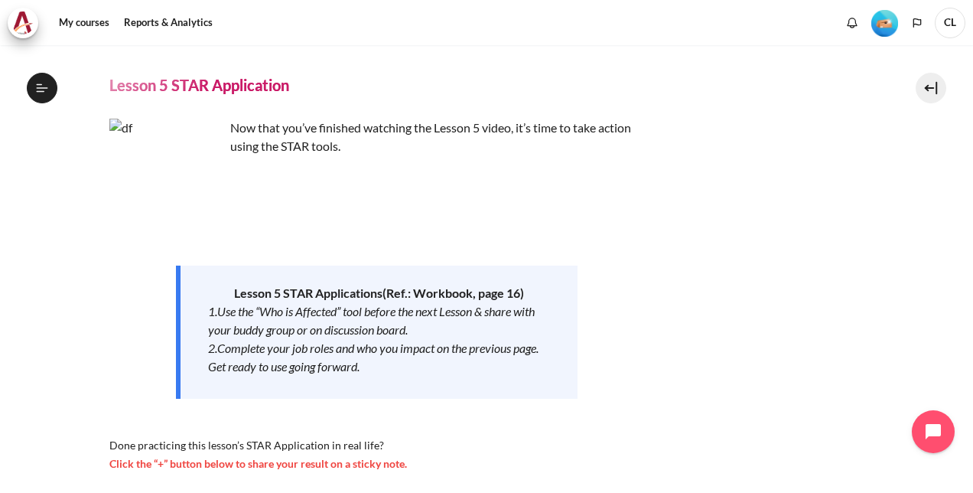
click at [956, 24] on span "CL" at bounding box center [950, 23] width 31 height 31
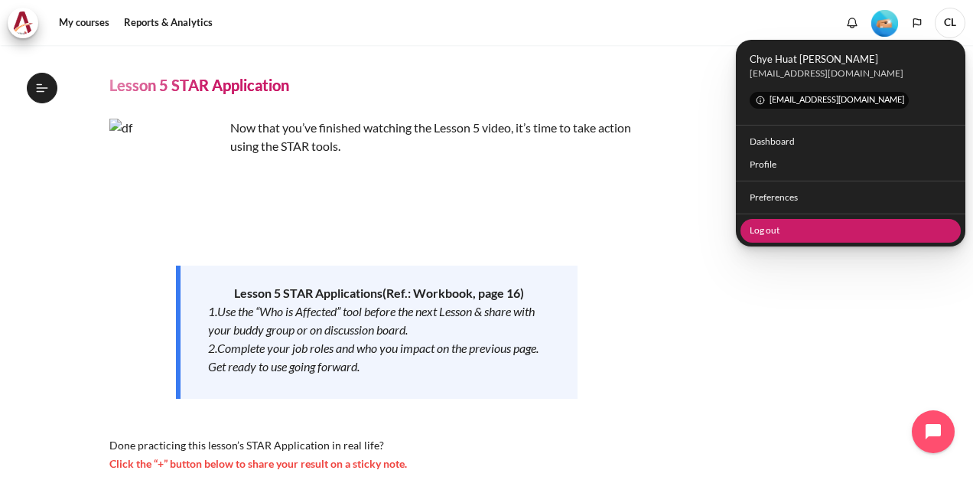
click at [777, 229] on link "Log out" at bounding box center [851, 231] width 221 height 24
